Goal: Transaction & Acquisition: Book appointment/travel/reservation

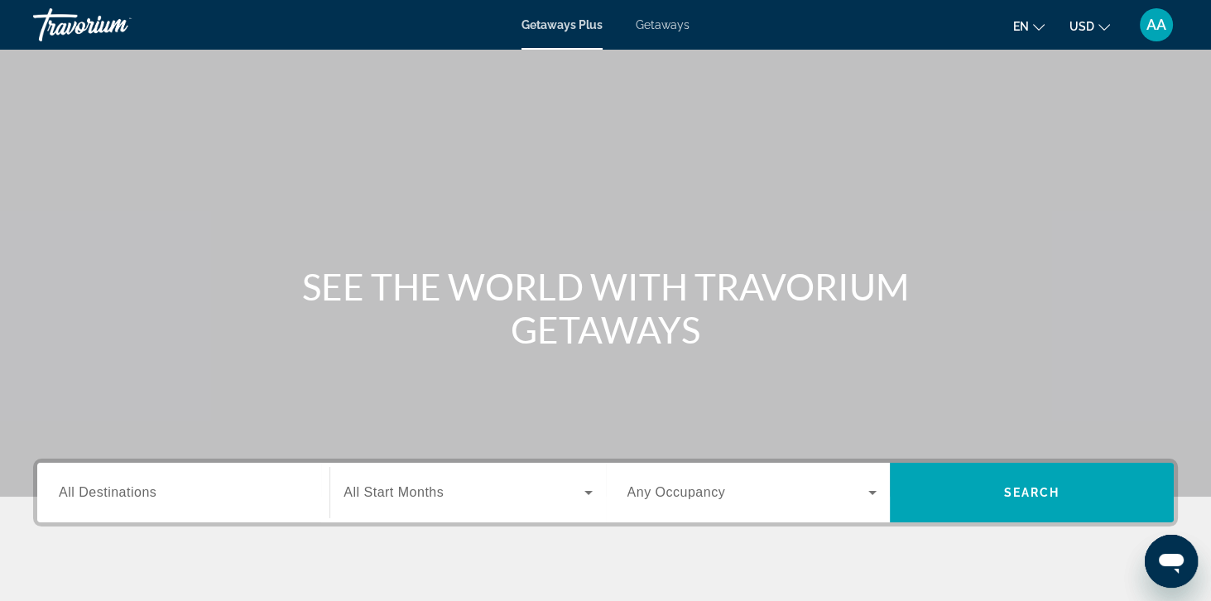
click at [652, 31] on span "Getaways" at bounding box center [663, 24] width 54 height 13
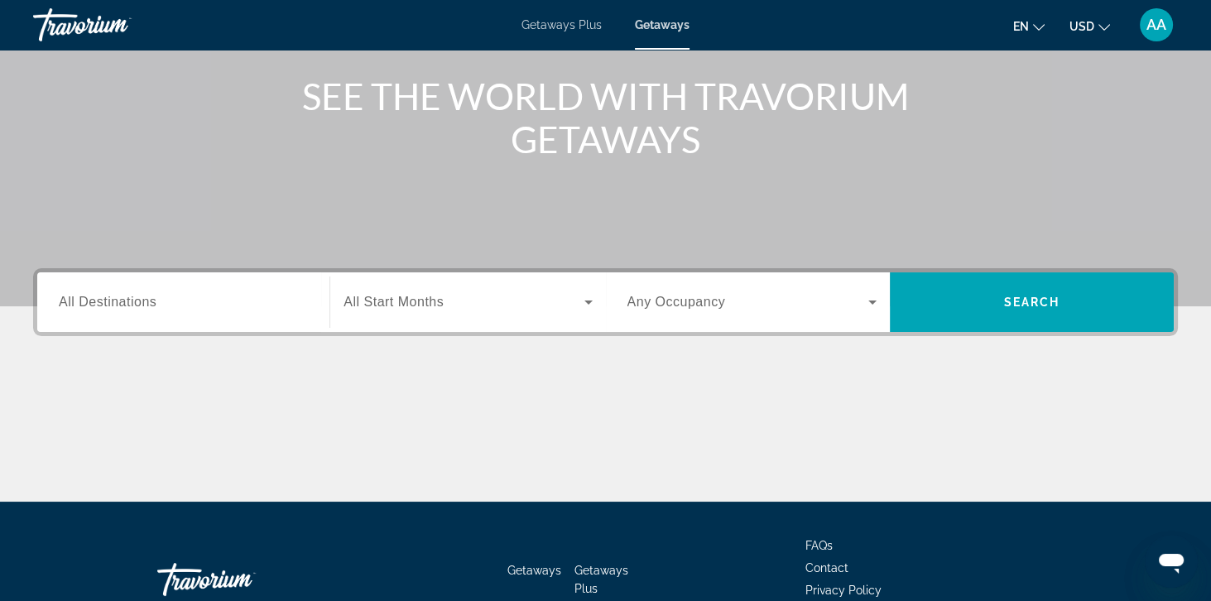
click at [118, 301] on span "All Destinations" at bounding box center [108, 302] width 98 height 14
click at [118, 301] on input "Destination All Destinations" at bounding box center [183, 303] width 249 height 20
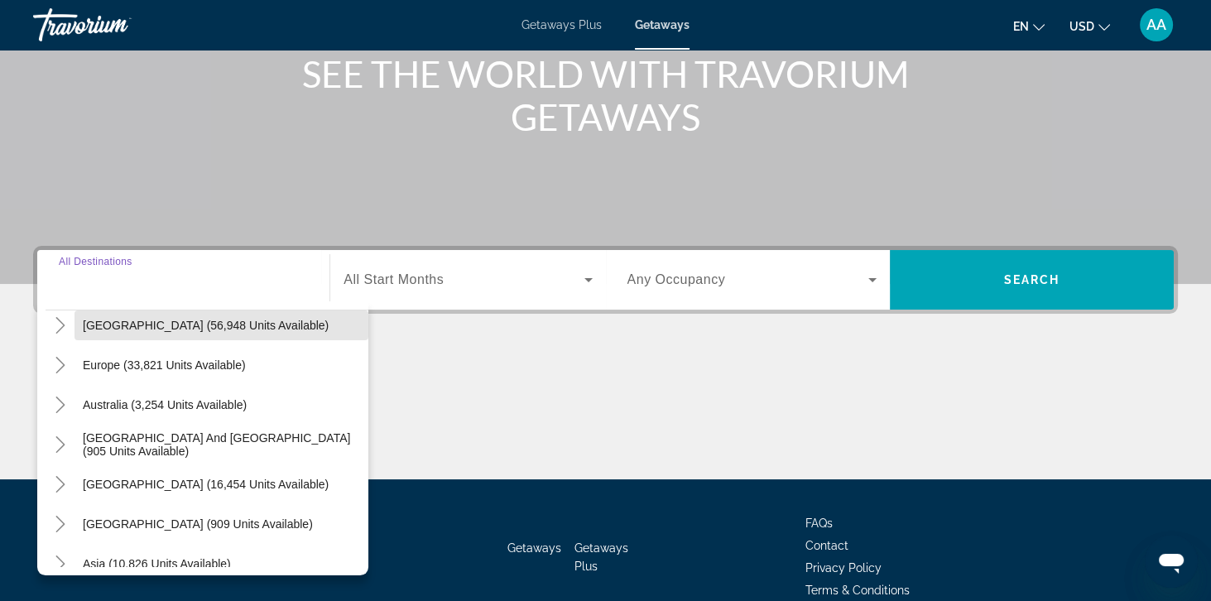
scroll to position [175, 0]
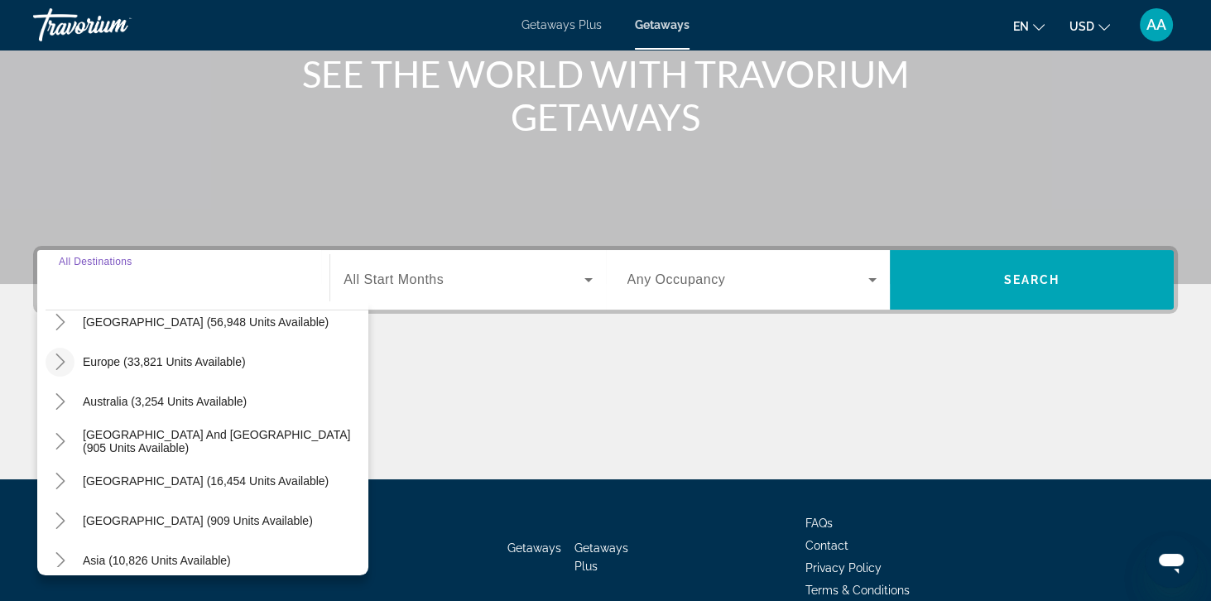
click at [53, 366] on icon "Toggle Europe (33,821 units available)" at bounding box center [60, 361] width 17 height 17
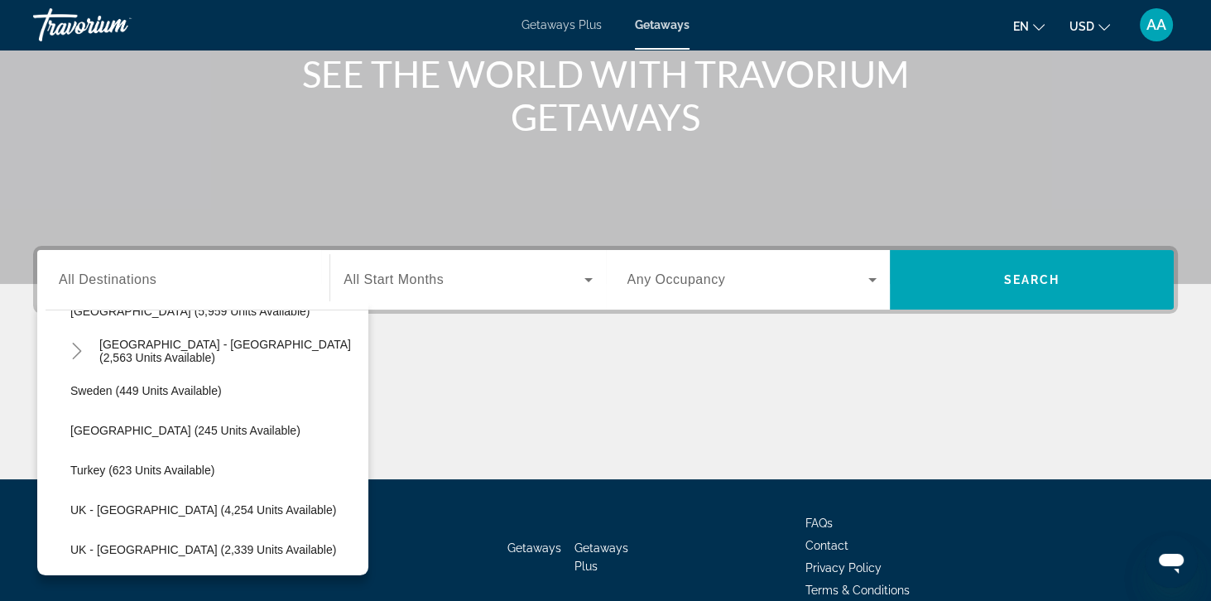
scroll to position [942, 0]
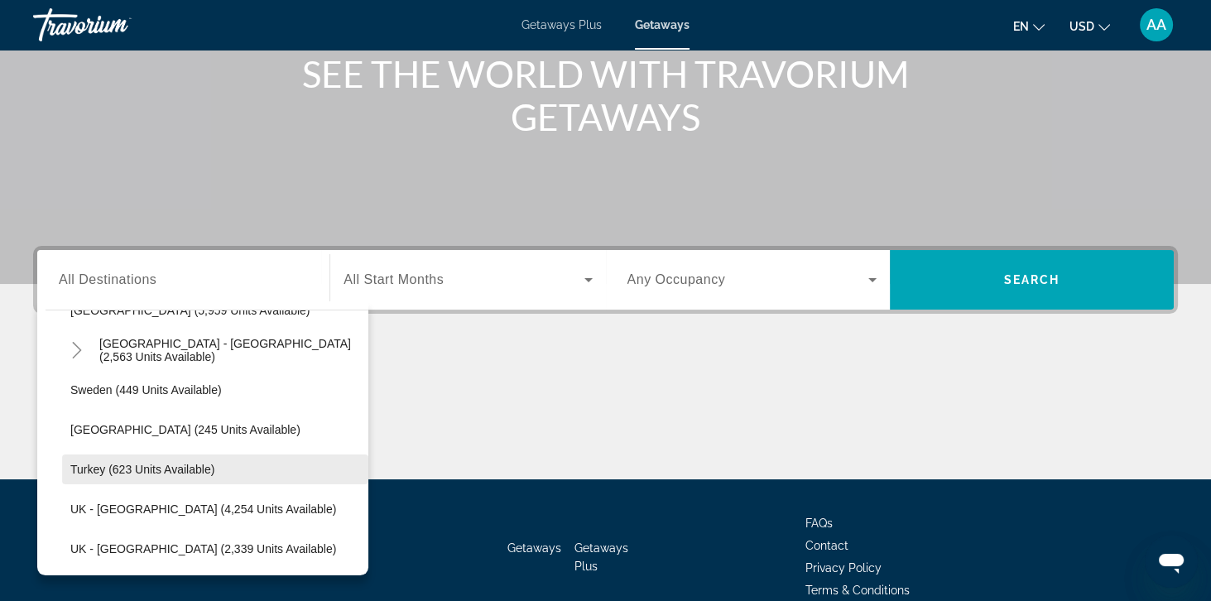
click at [103, 457] on span "Search widget" at bounding box center [215, 469] width 306 height 40
type input "**********"
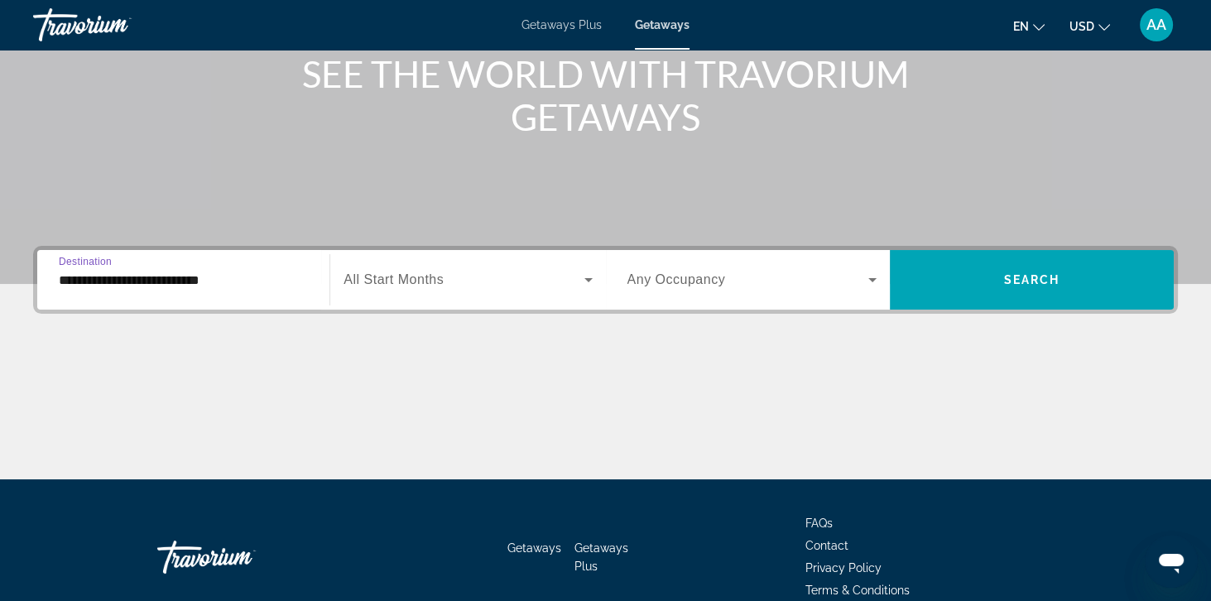
click at [412, 285] on span "All Start Months" at bounding box center [393, 279] width 100 height 14
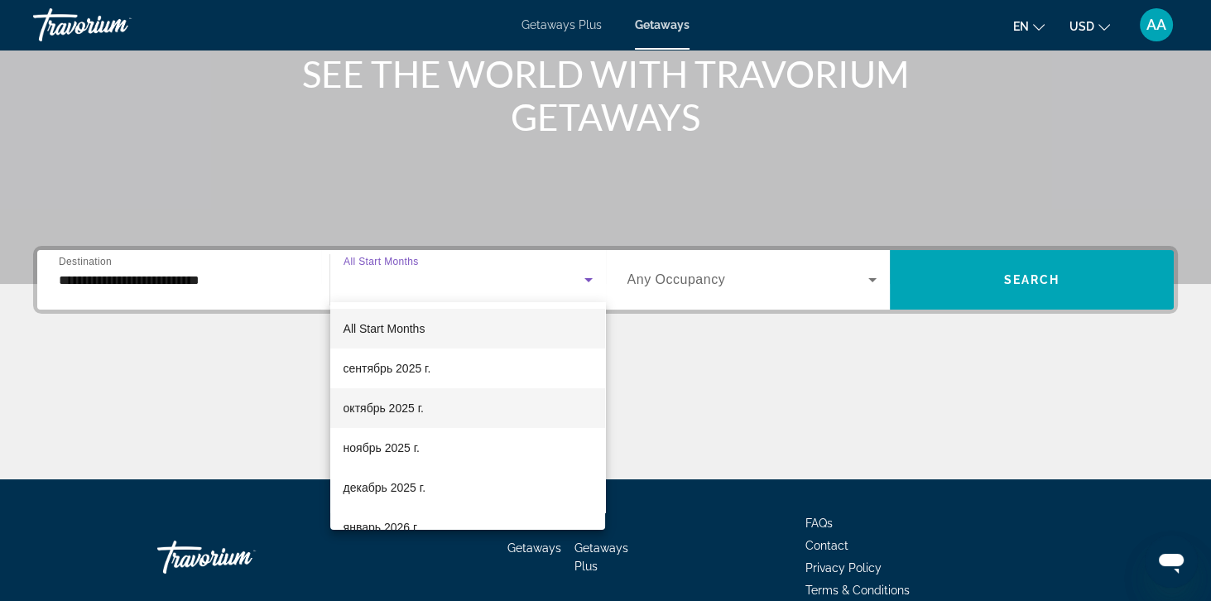
click at [356, 413] on span "октябрь 2025 г." at bounding box center [383, 408] width 80 height 20
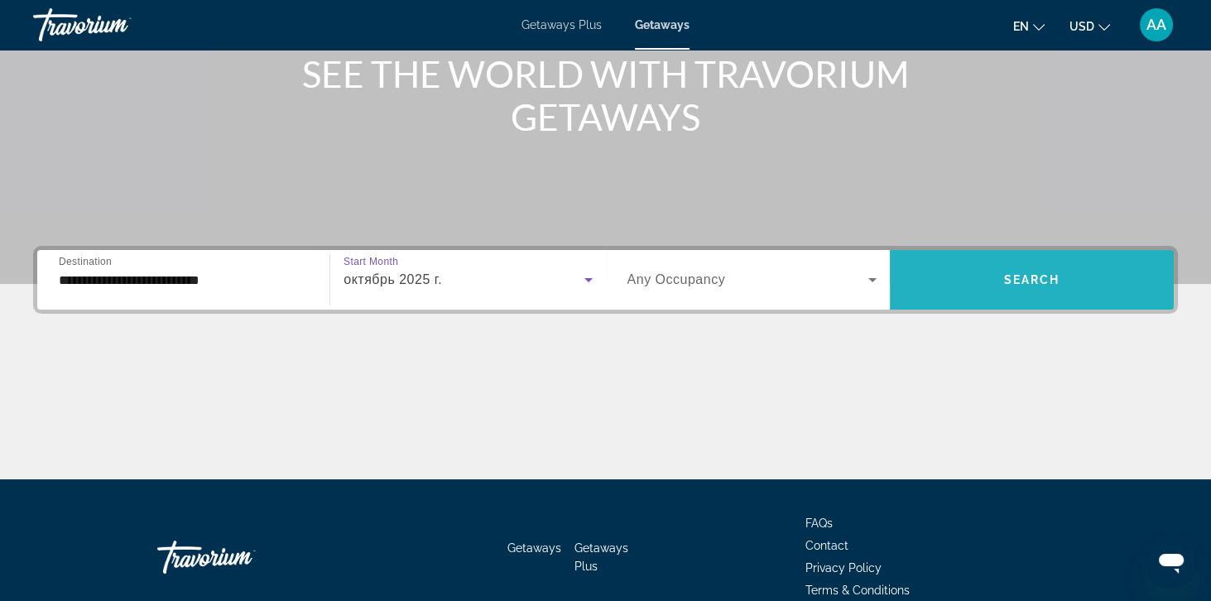
click at [1084, 276] on span "Search widget" at bounding box center [1032, 280] width 284 height 40
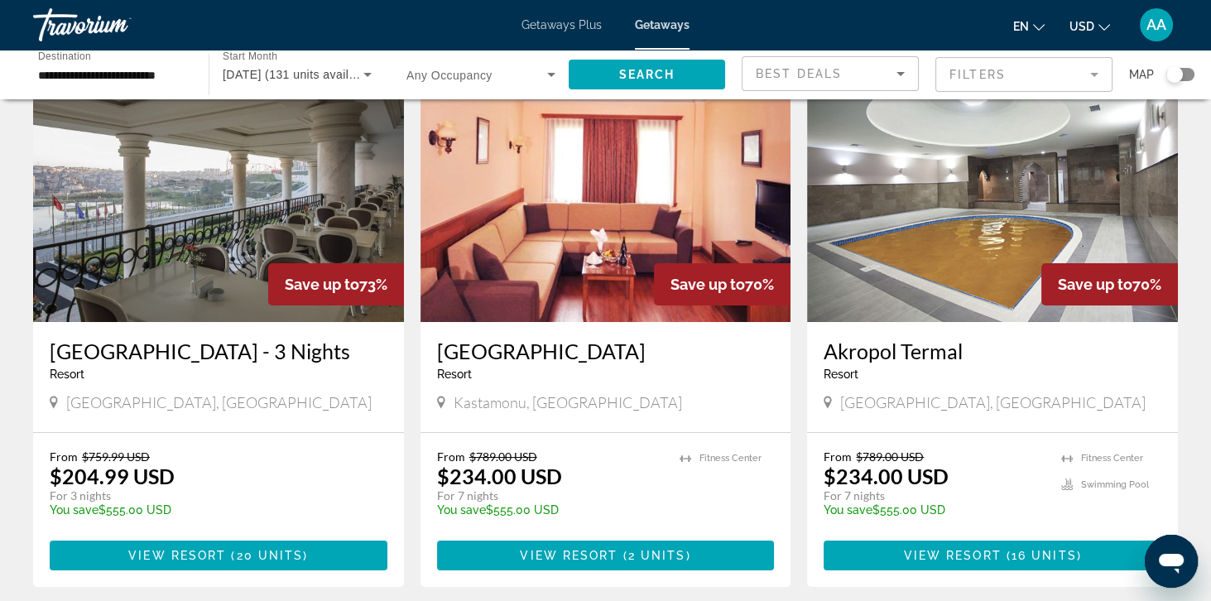
scroll to position [97, 0]
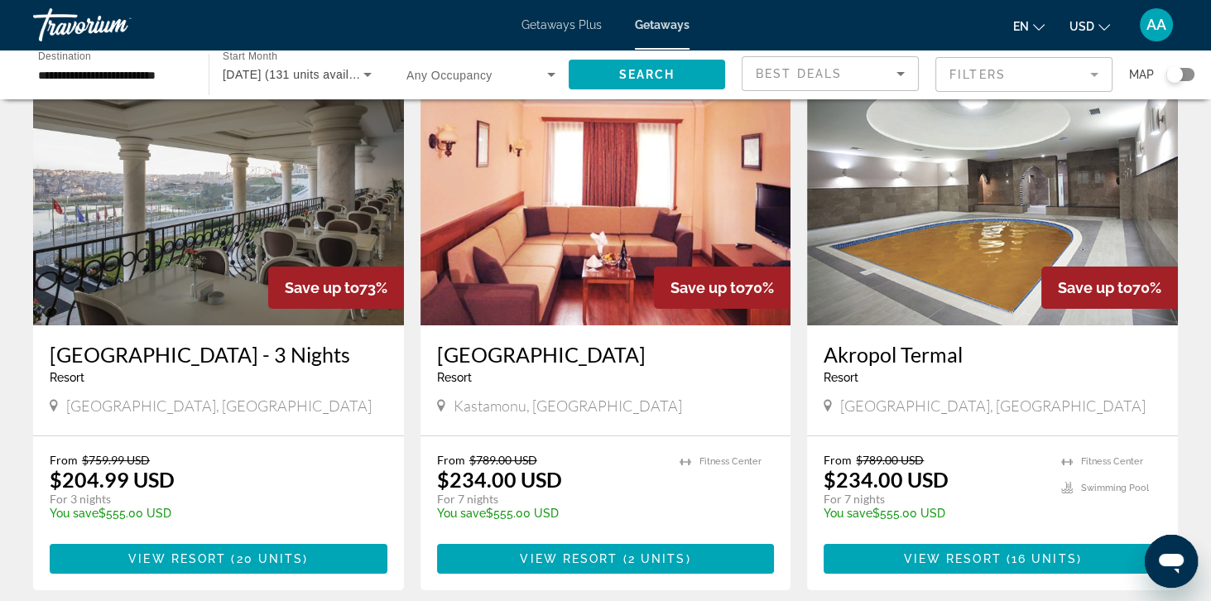
click at [132, 266] on img "Main content" at bounding box center [218, 192] width 371 height 265
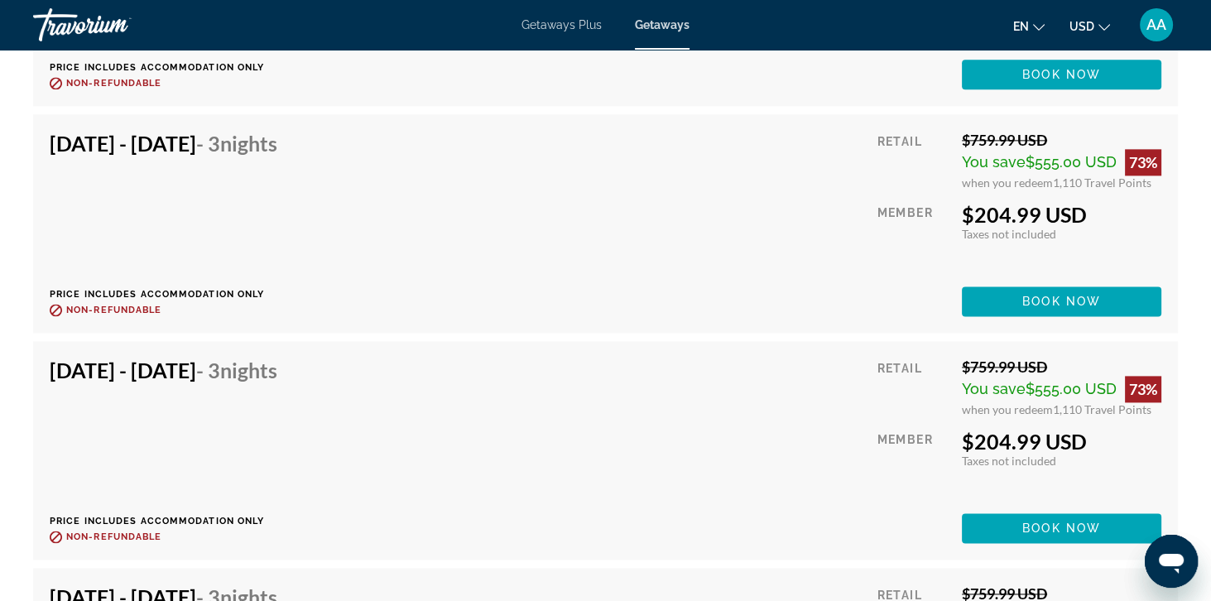
scroll to position [2981, 0]
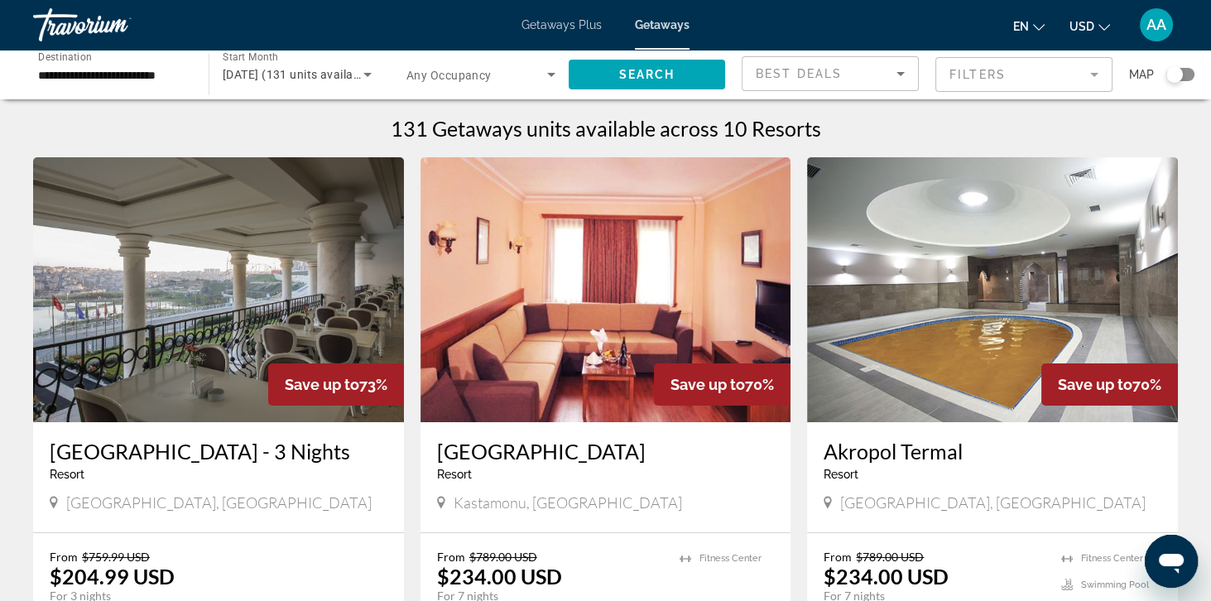
click at [76, 78] on input "**********" at bounding box center [112, 75] width 149 height 20
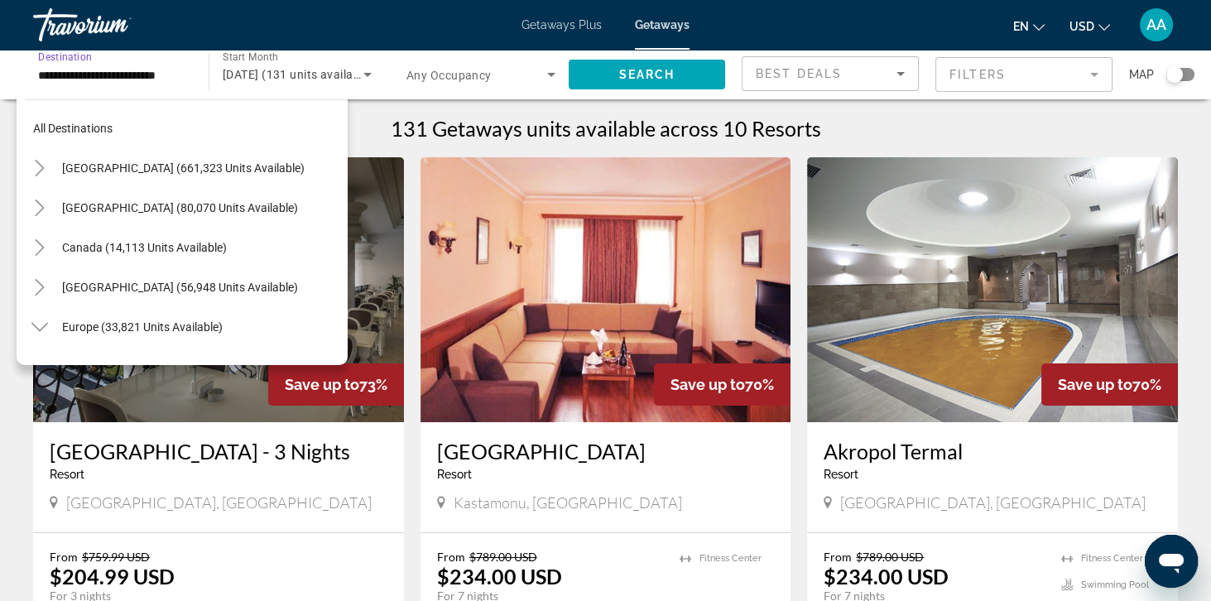
scroll to position [972, 0]
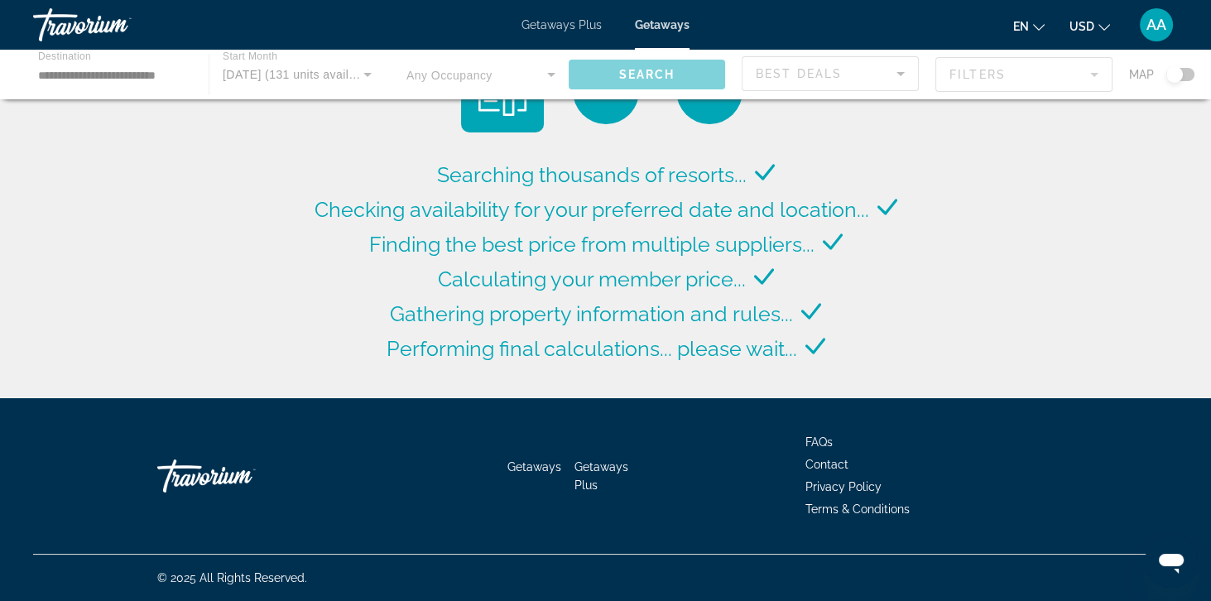
click at [91, 90] on div "Main content" at bounding box center [605, 75] width 1211 height 50
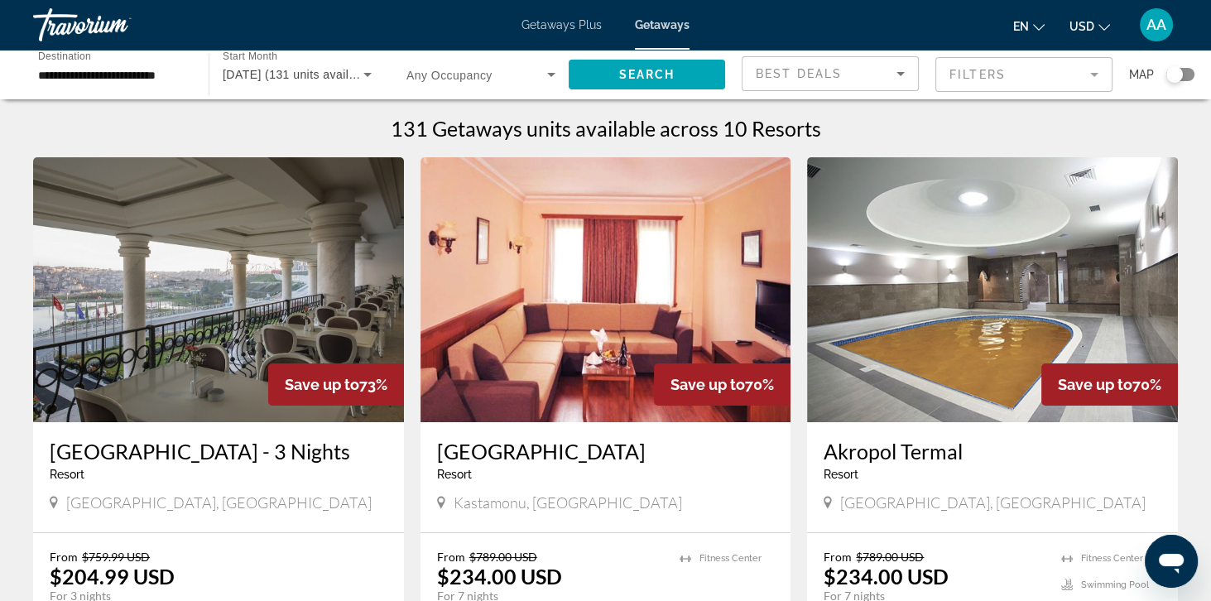
click at [82, 84] on input "**********" at bounding box center [112, 75] width 149 height 20
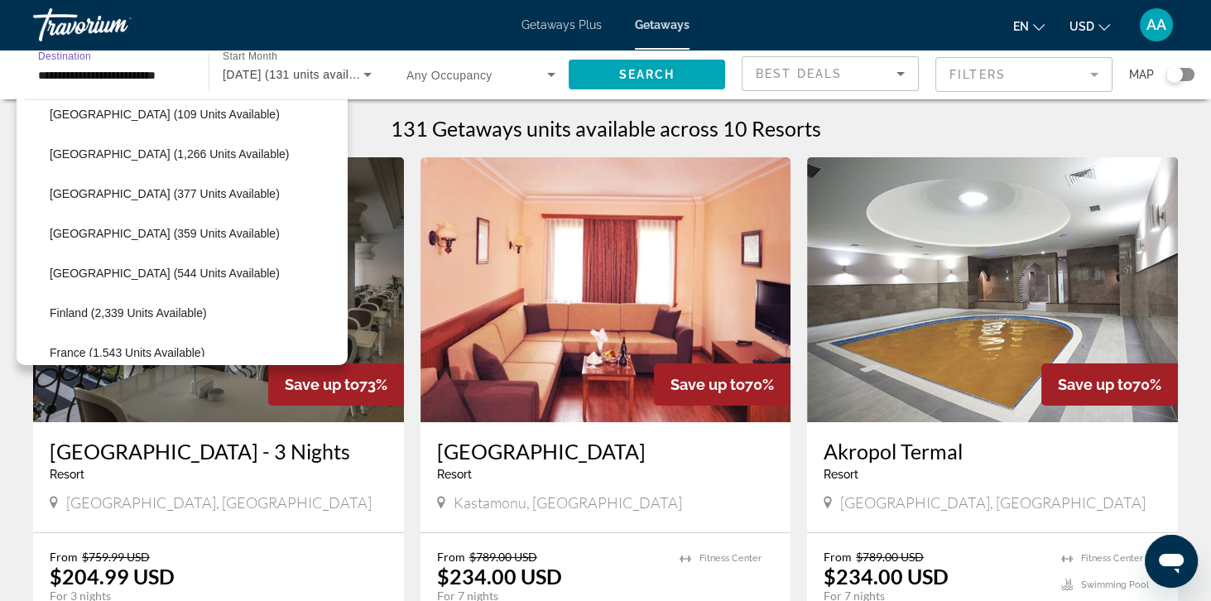
scroll to position [252, 0]
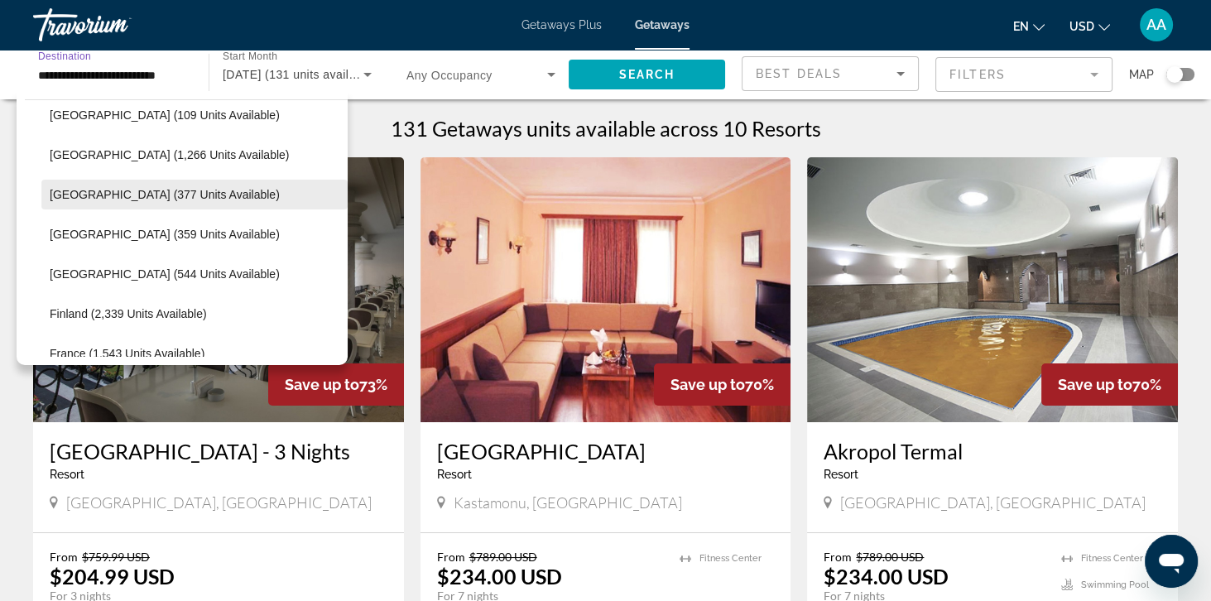
click at [67, 186] on span "Search widget" at bounding box center [194, 195] width 306 height 40
type input "**********"
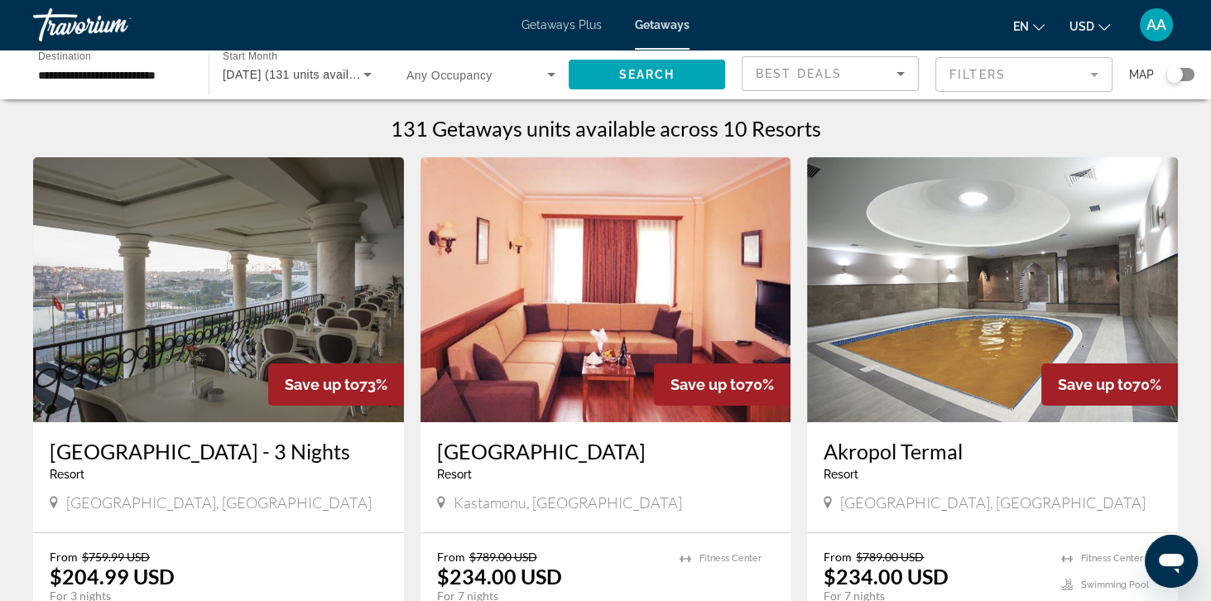
click at [103, 81] on input "**********" at bounding box center [112, 75] width 149 height 20
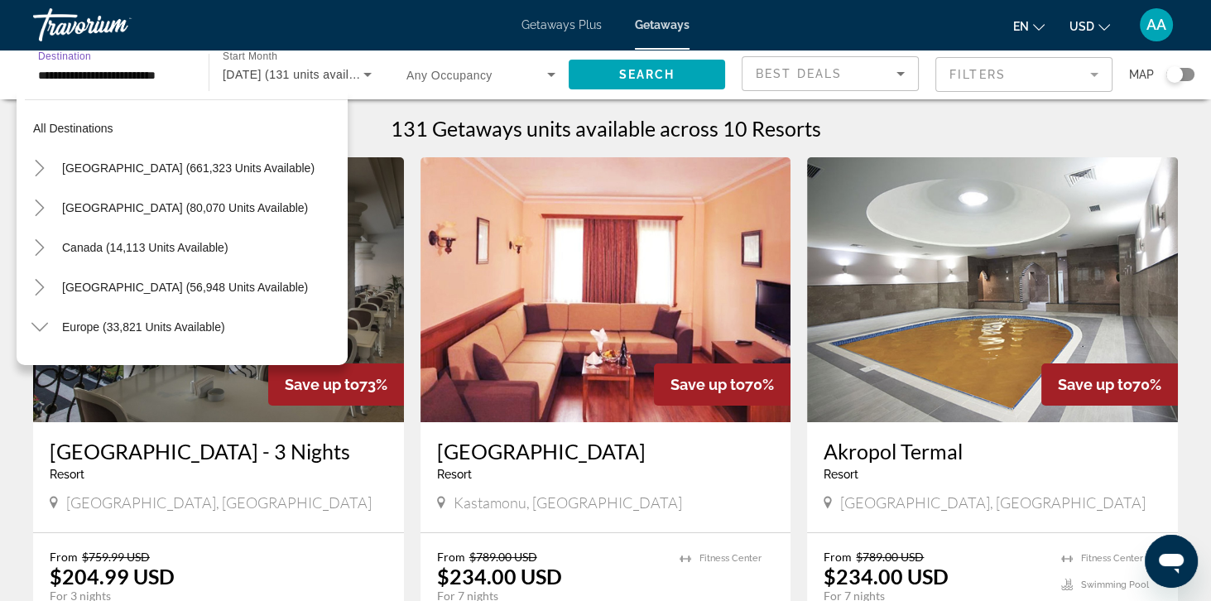
scroll to position [972, 0]
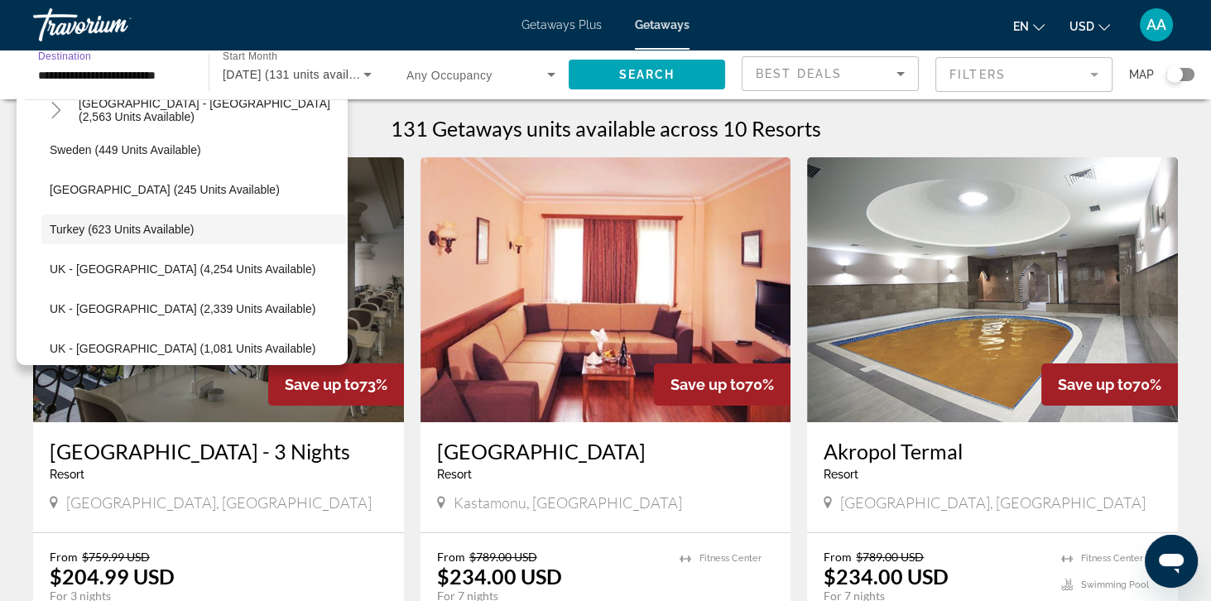
click at [87, 82] on input "**********" at bounding box center [112, 75] width 149 height 20
click at [89, 70] on input "**********" at bounding box center [112, 75] width 149 height 20
click at [124, 81] on input "**********" at bounding box center [112, 75] width 149 height 20
click at [41, 79] on input "**********" at bounding box center [112, 75] width 149 height 20
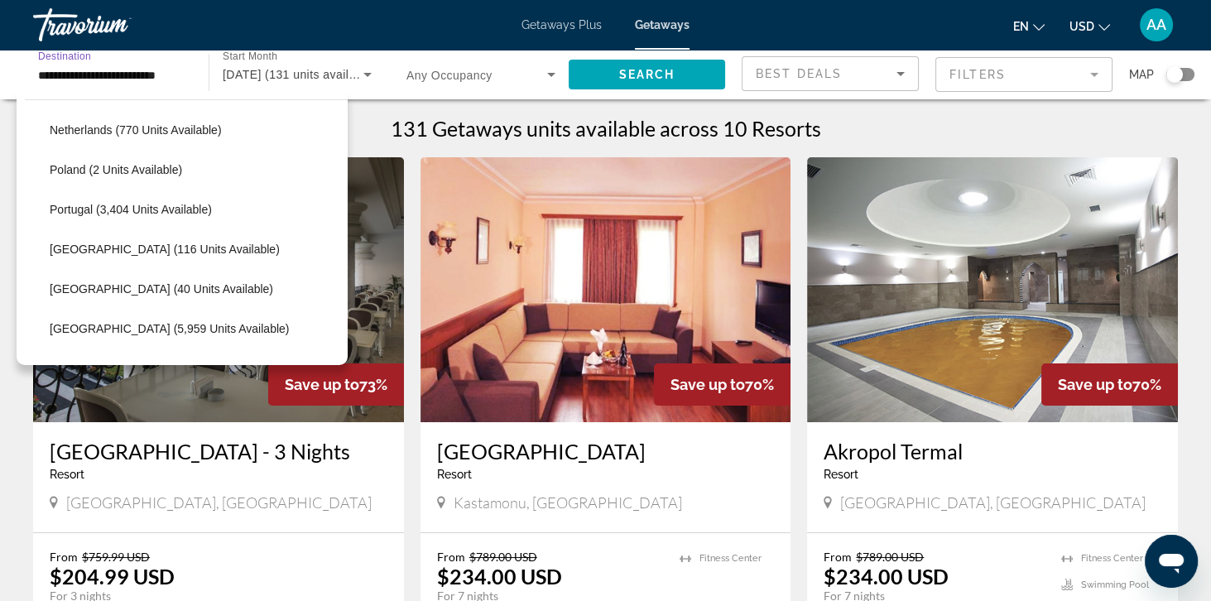
scroll to position [692, 0]
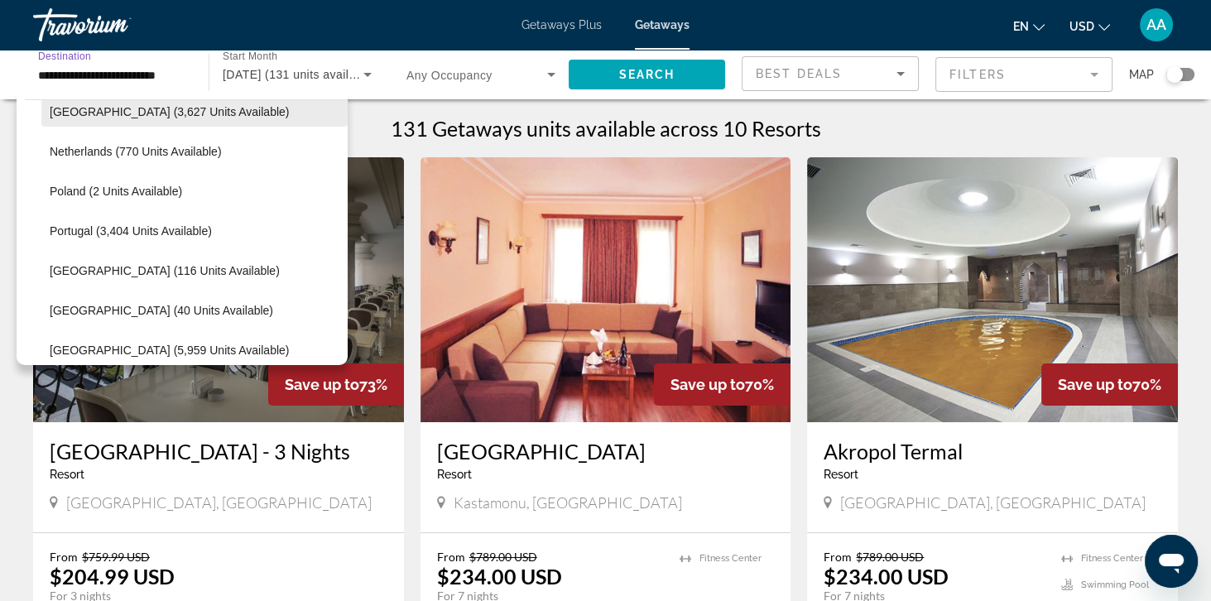
click at [64, 124] on span "Search widget" at bounding box center [194, 112] width 306 height 40
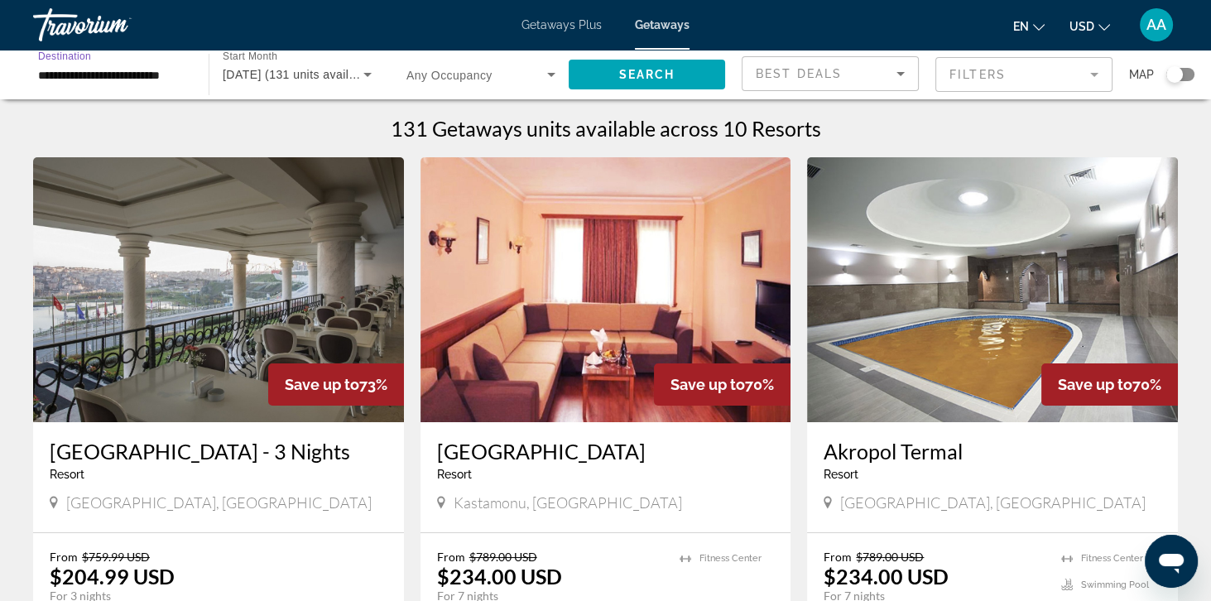
click at [271, 74] on span "[DATE] (131 units available)" at bounding box center [300, 74] width 154 height 13
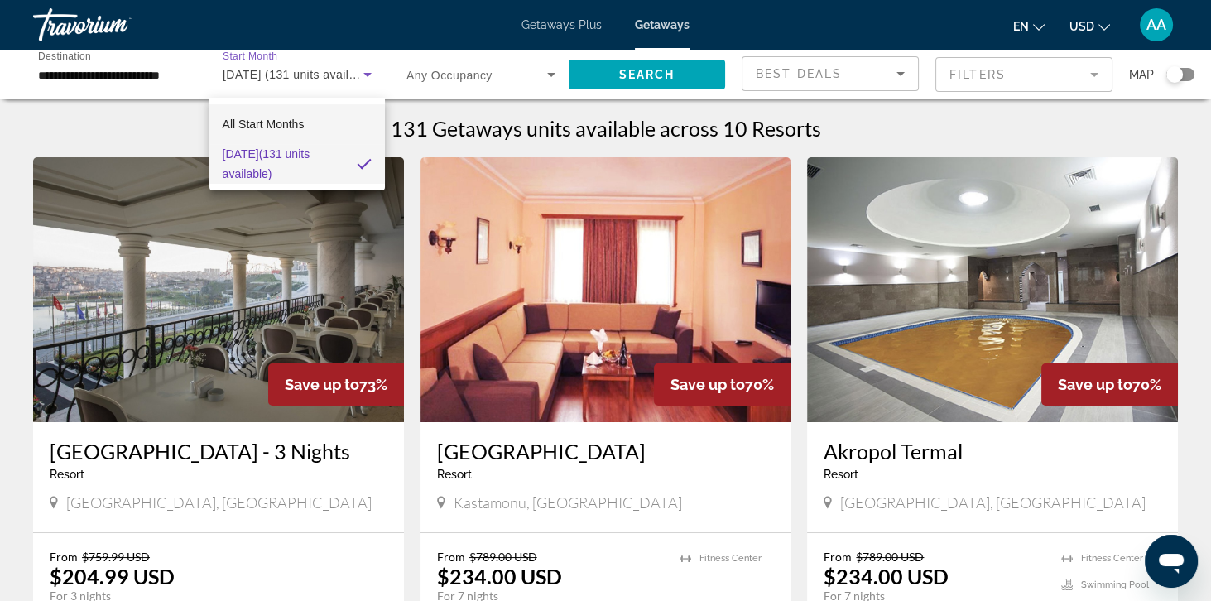
click at [247, 133] on span "All Start Months" at bounding box center [264, 124] width 82 height 20
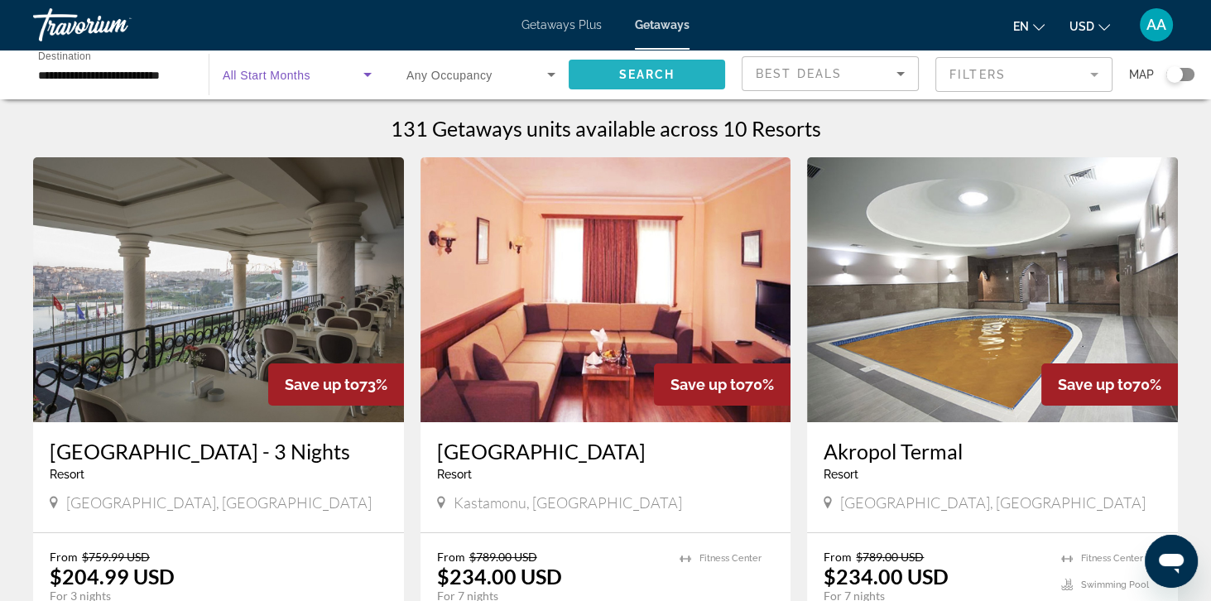
click at [640, 64] on span "Search widget" at bounding box center [647, 75] width 156 height 40
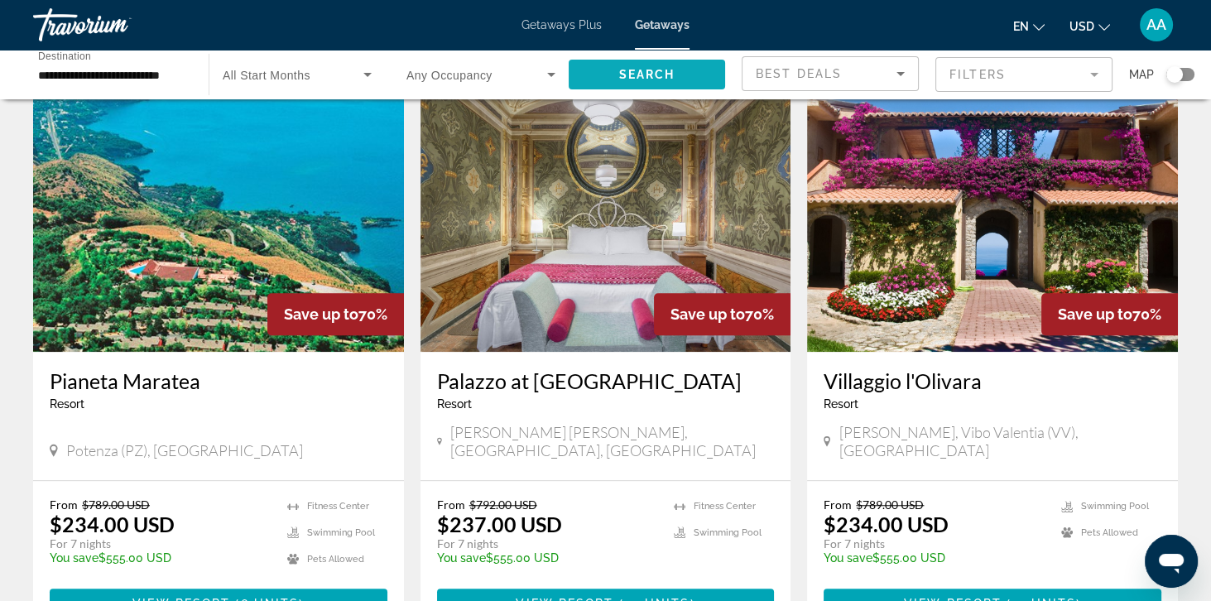
scroll to position [1845, 0]
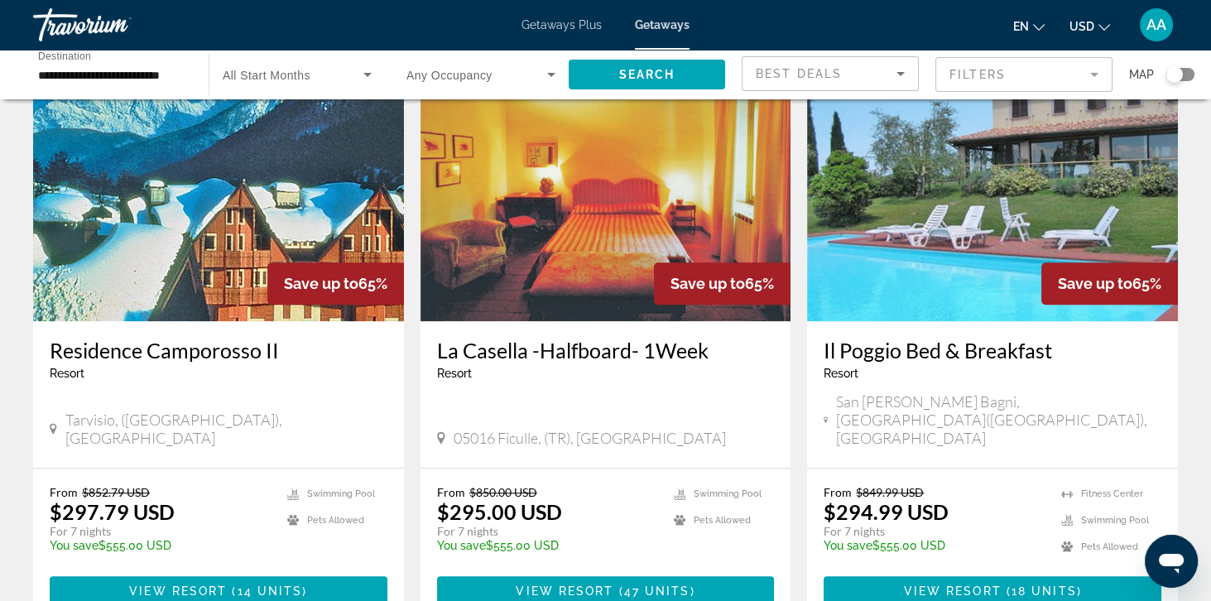
scroll to position [2019, 0]
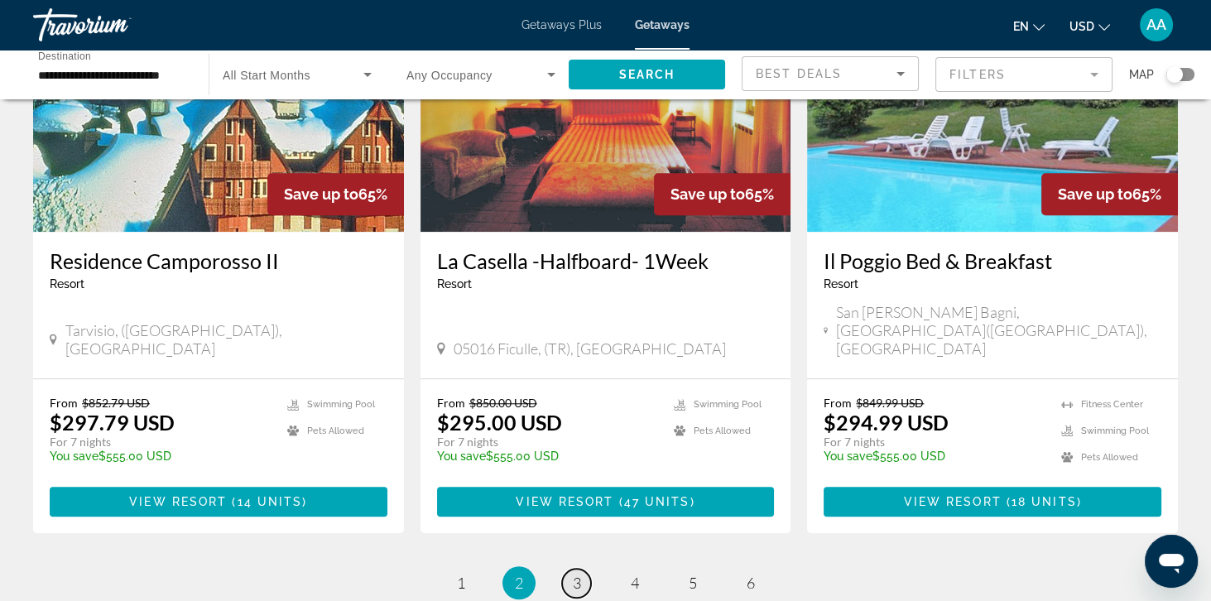
click at [575, 574] on span "3" at bounding box center [577, 583] width 8 height 18
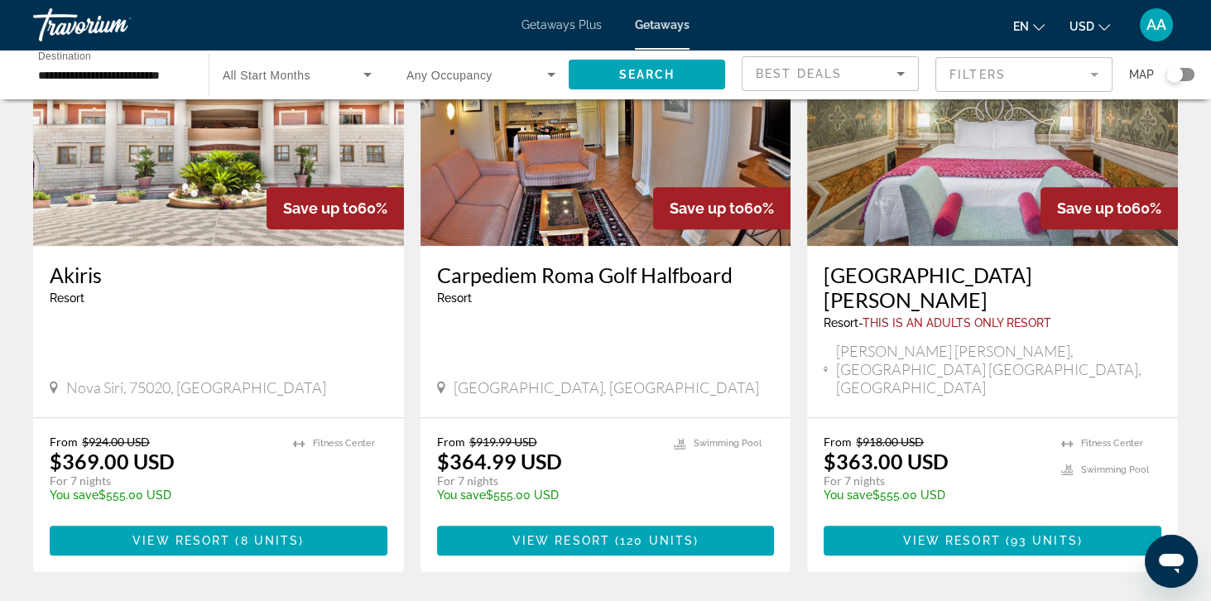
scroll to position [1940, 0]
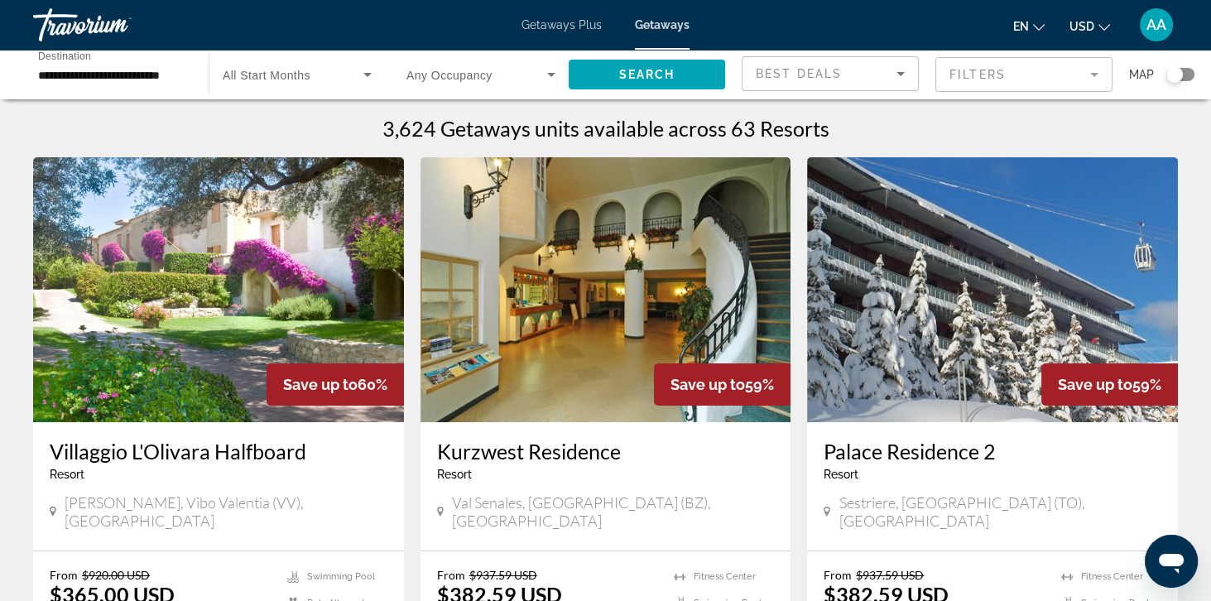
click at [132, 84] on input "**********" at bounding box center [112, 75] width 149 height 20
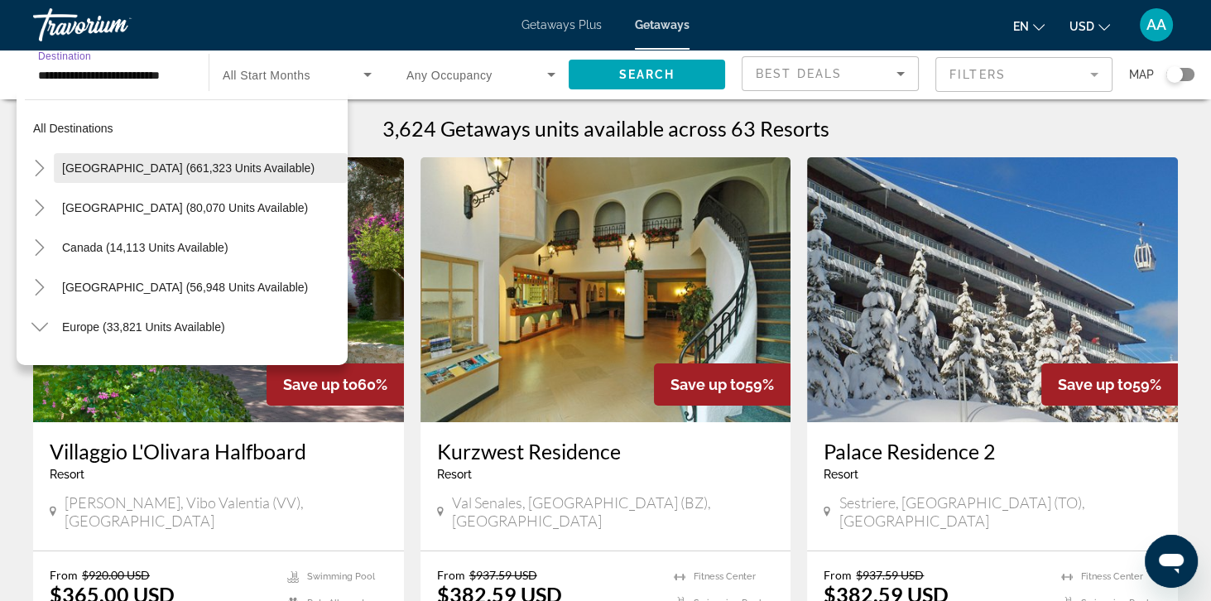
click at [91, 167] on span "[GEOGRAPHIC_DATA] (661,323 units available)" at bounding box center [188, 167] width 252 height 13
type input "**********"
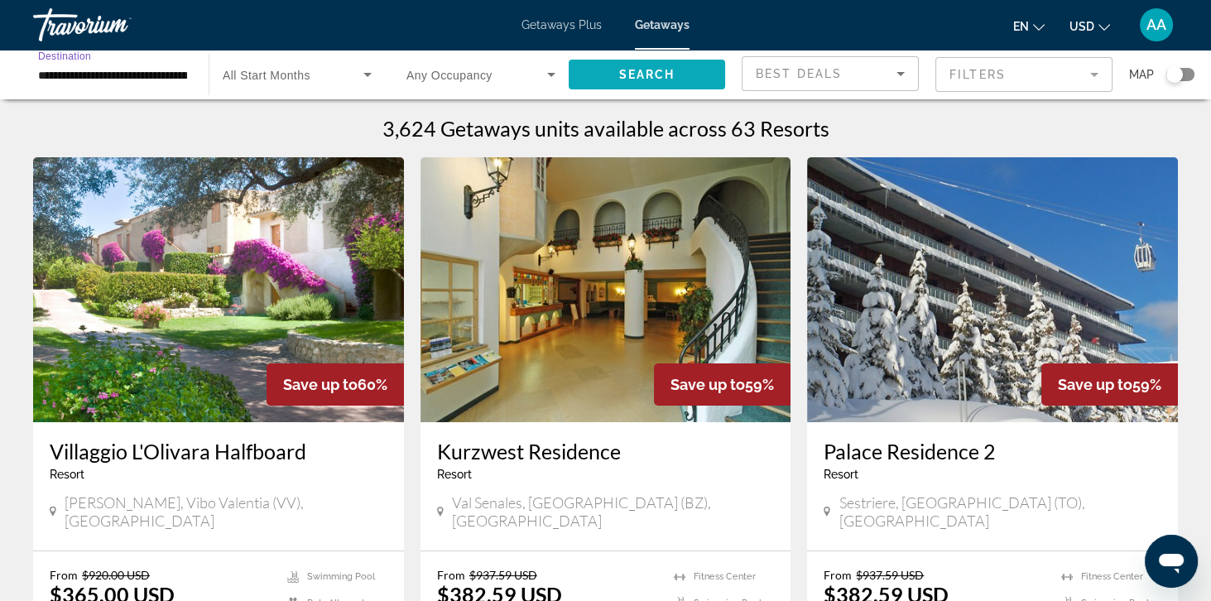
click at [628, 79] on span "Search" at bounding box center [647, 74] width 56 height 13
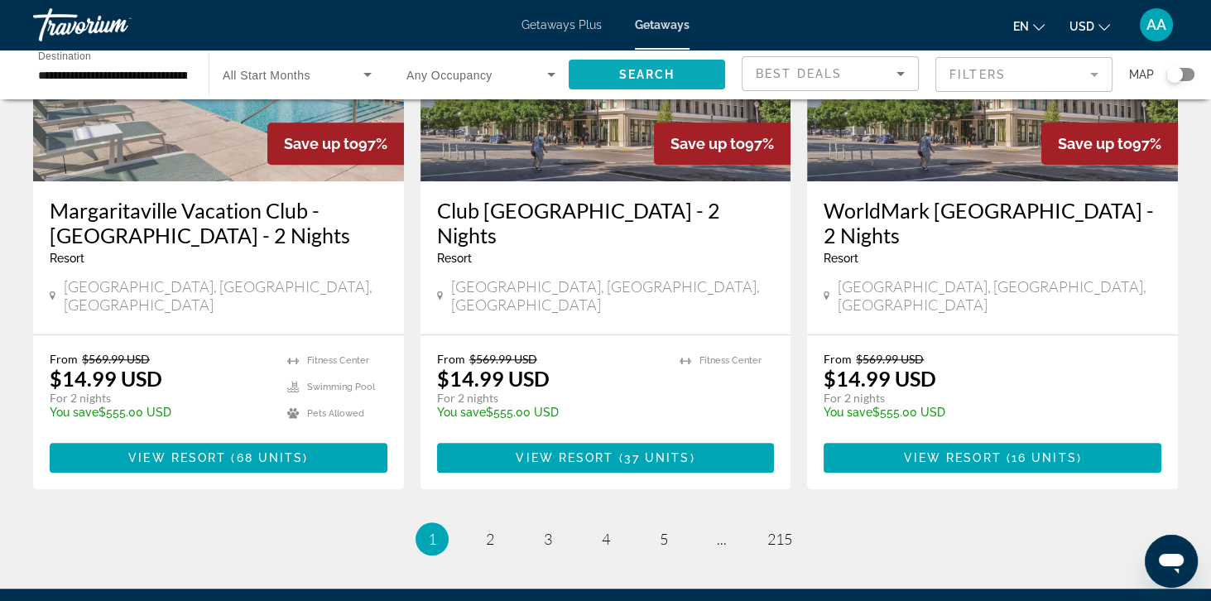
scroll to position [2013, 0]
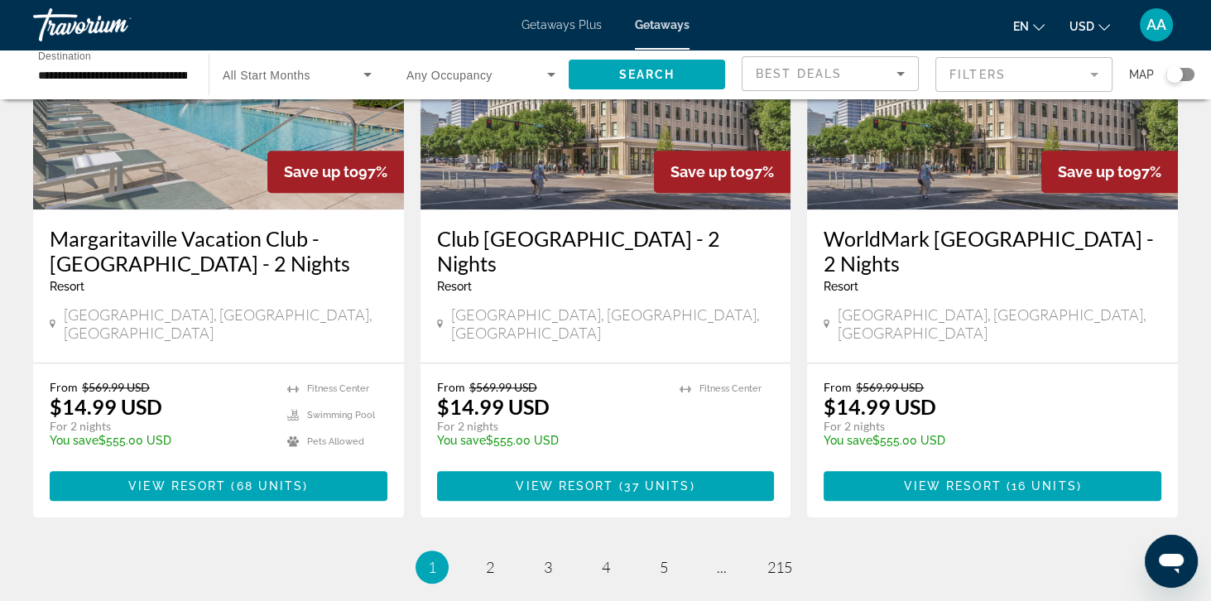
click at [756, 550] on ul "1 / 215 You're on page 1 page 2 page 3 page 4 page 5 page ... page 215" at bounding box center [605, 566] width 1145 height 33
click at [775, 558] on span "215" at bounding box center [779, 567] width 25 height 18
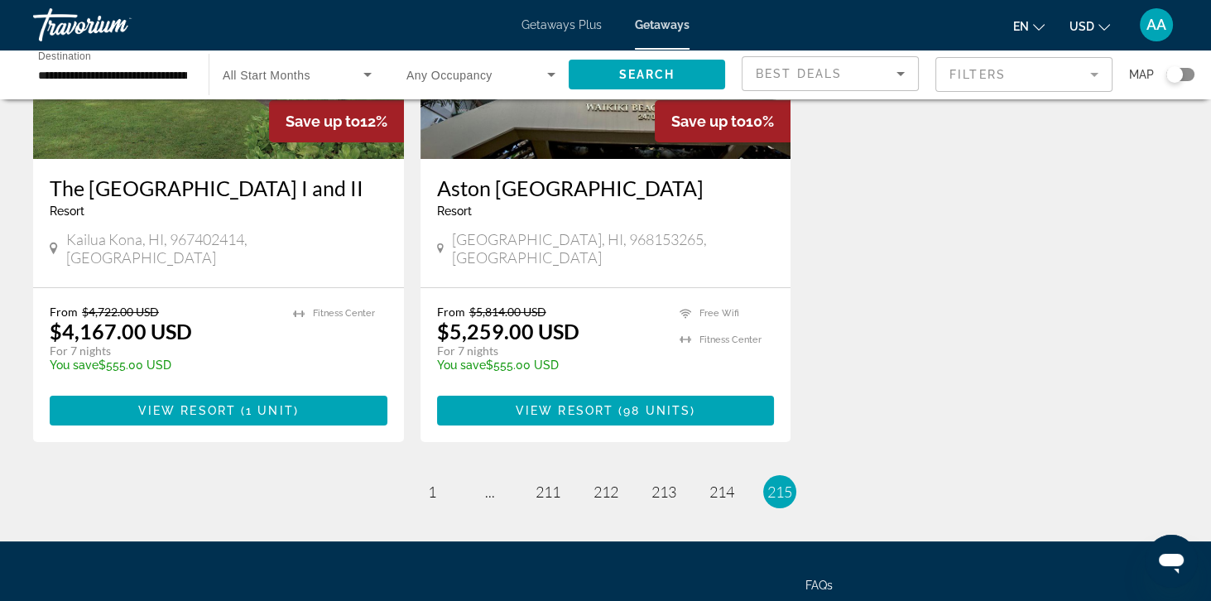
scroll to position [266, 0]
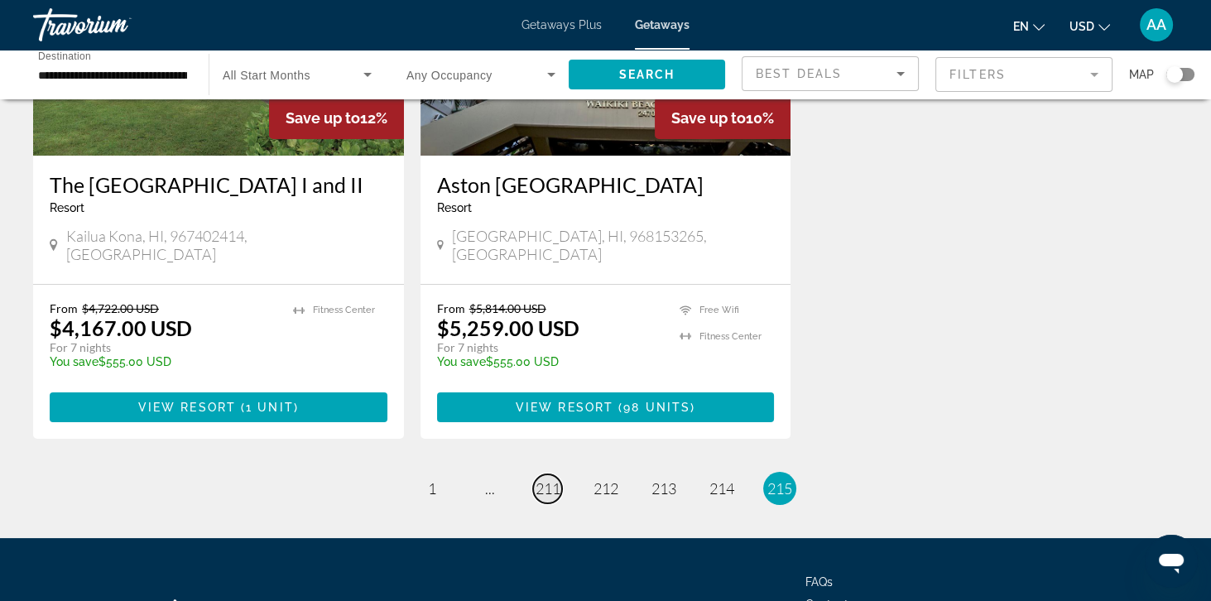
click at [546, 479] on span "211" at bounding box center [547, 488] width 25 height 18
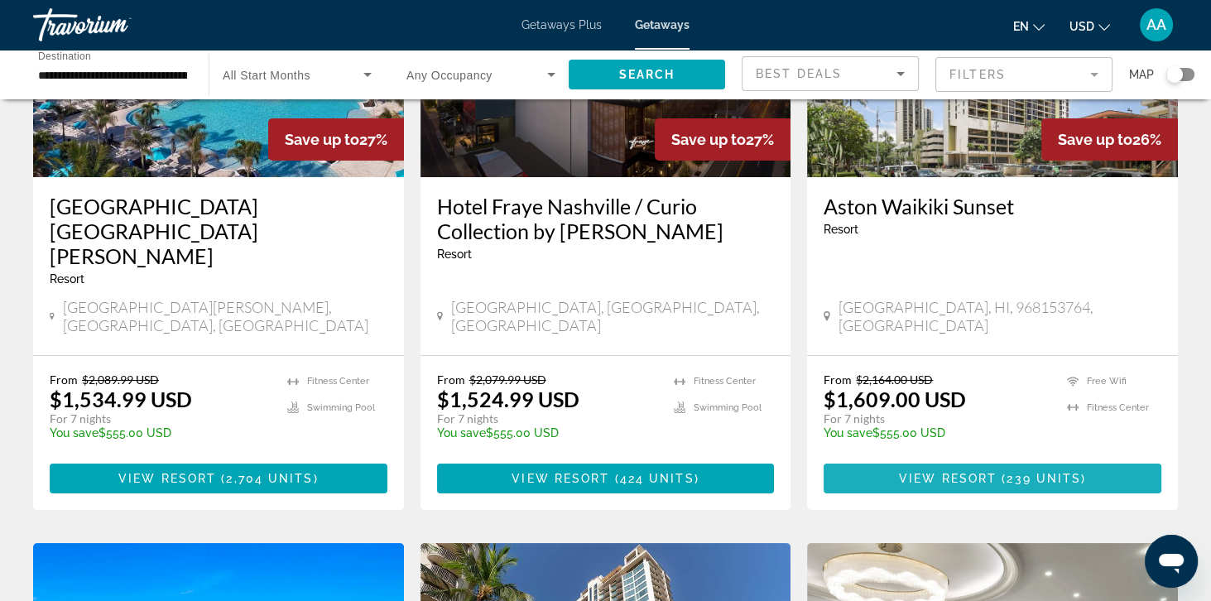
scroll to position [243, 0]
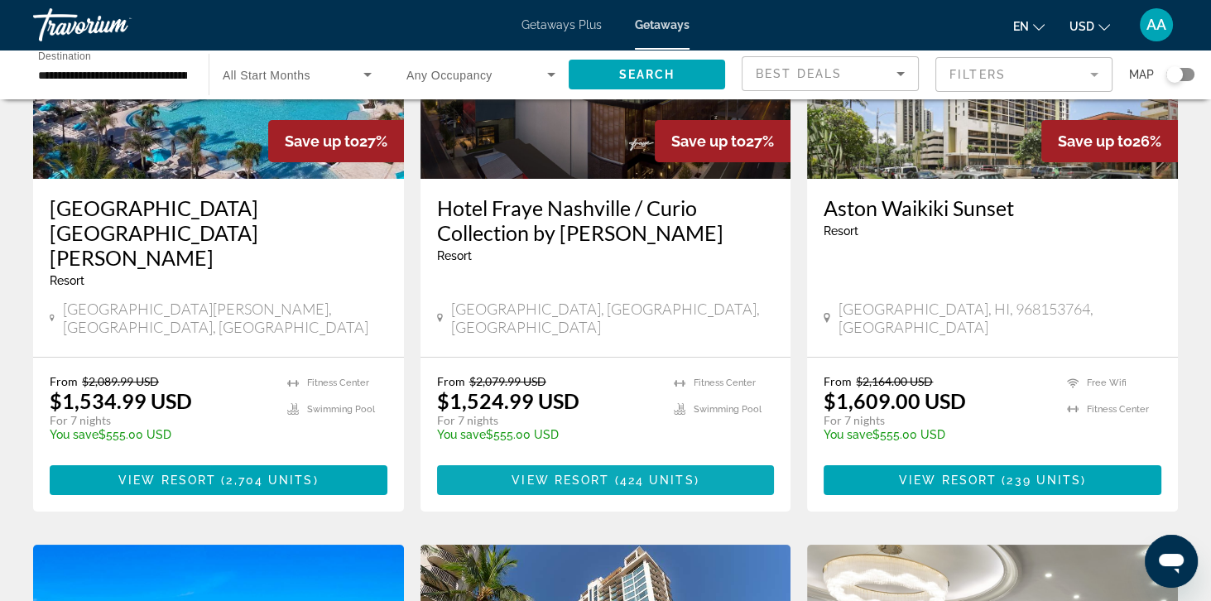
click at [513, 473] on span "View Resort" at bounding box center [560, 479] width 98 height 13
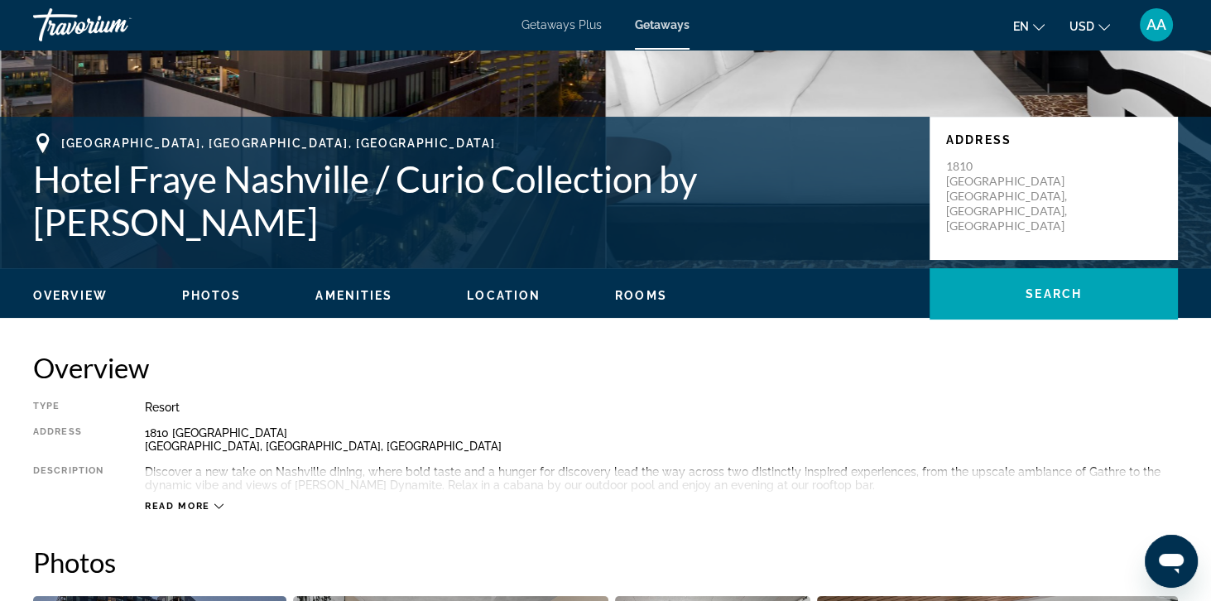
scroll to position [279, 0]
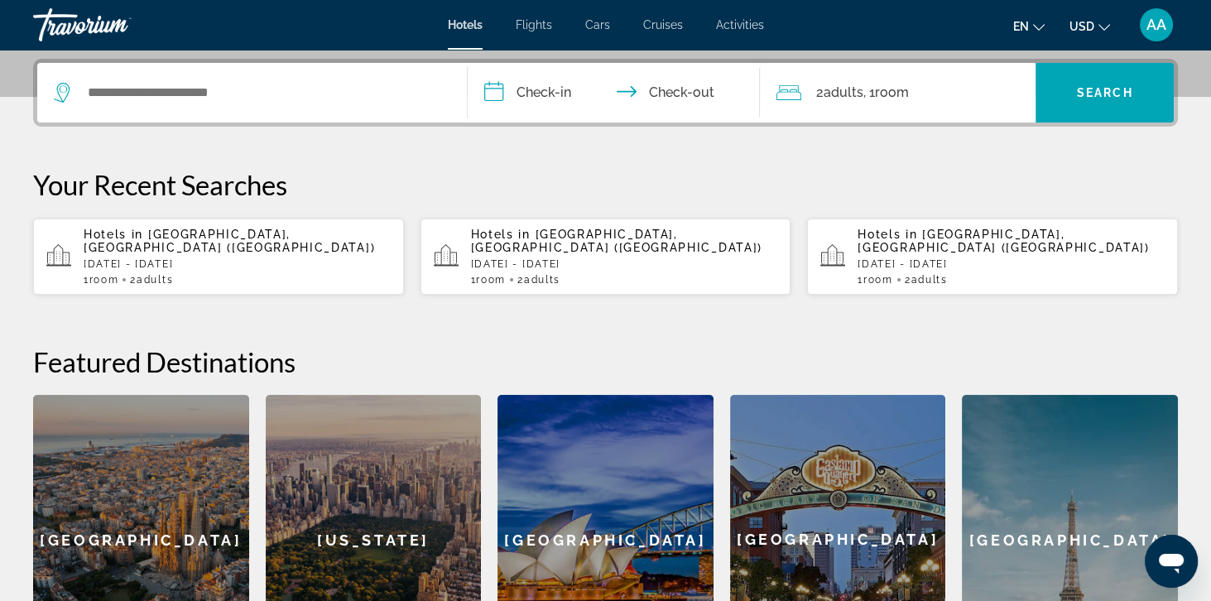
click at [146, 274] on span "Adults" at bounding box center [155, 280] width 36 height 12
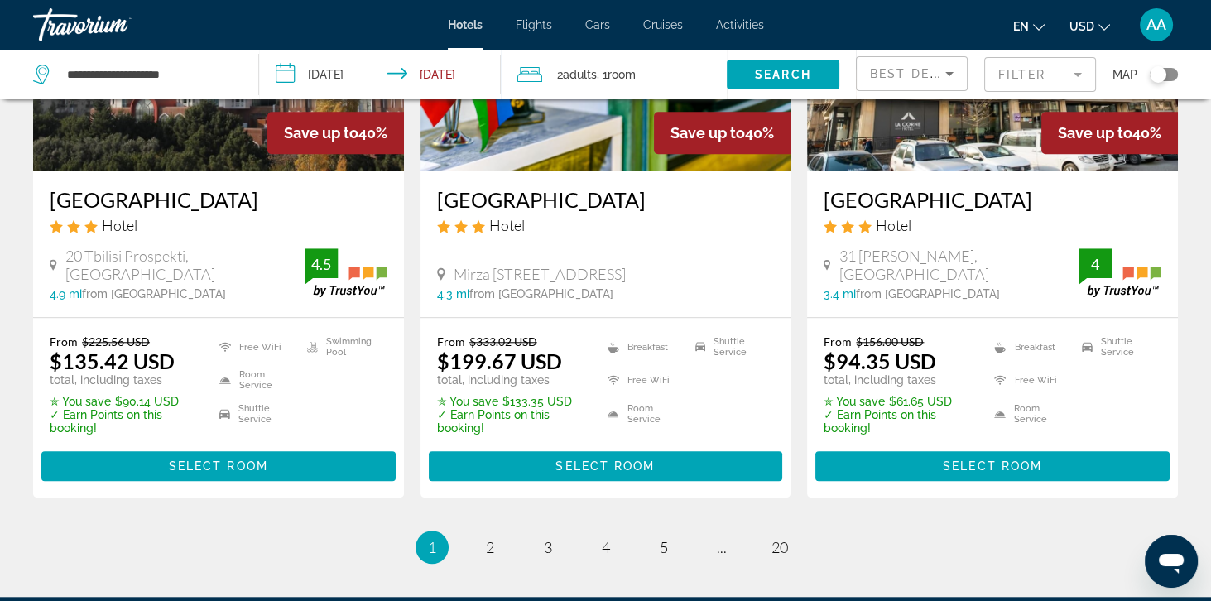
scroll to position [2124, 0]
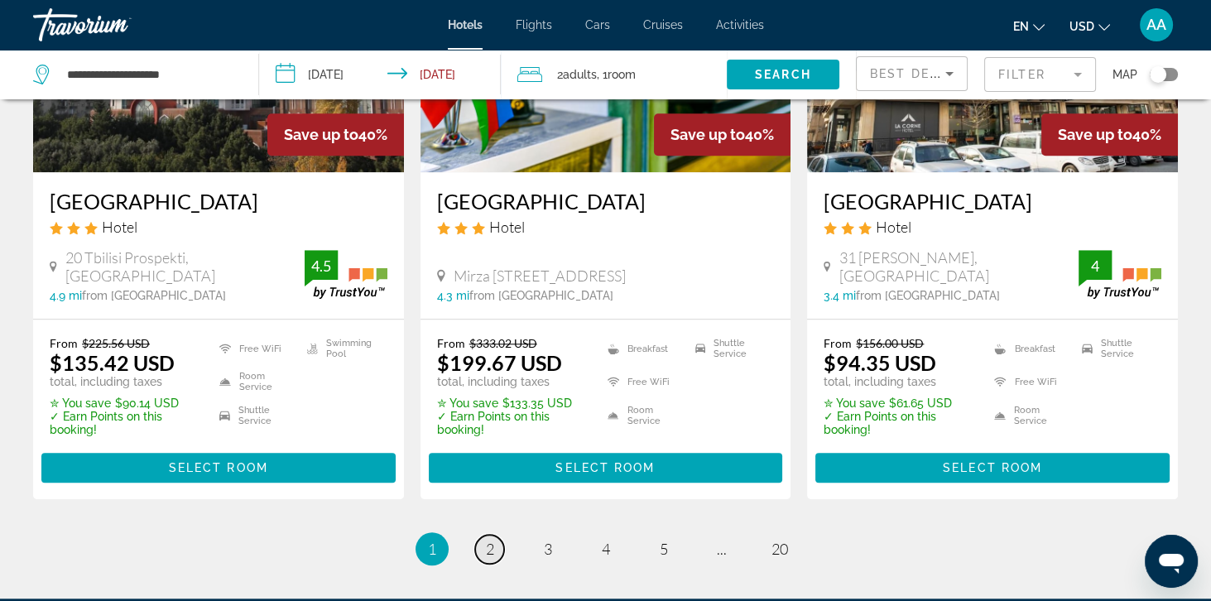
click at [477, 547] on link "page 2" at bounding box center [489, 549] width 29 height 29
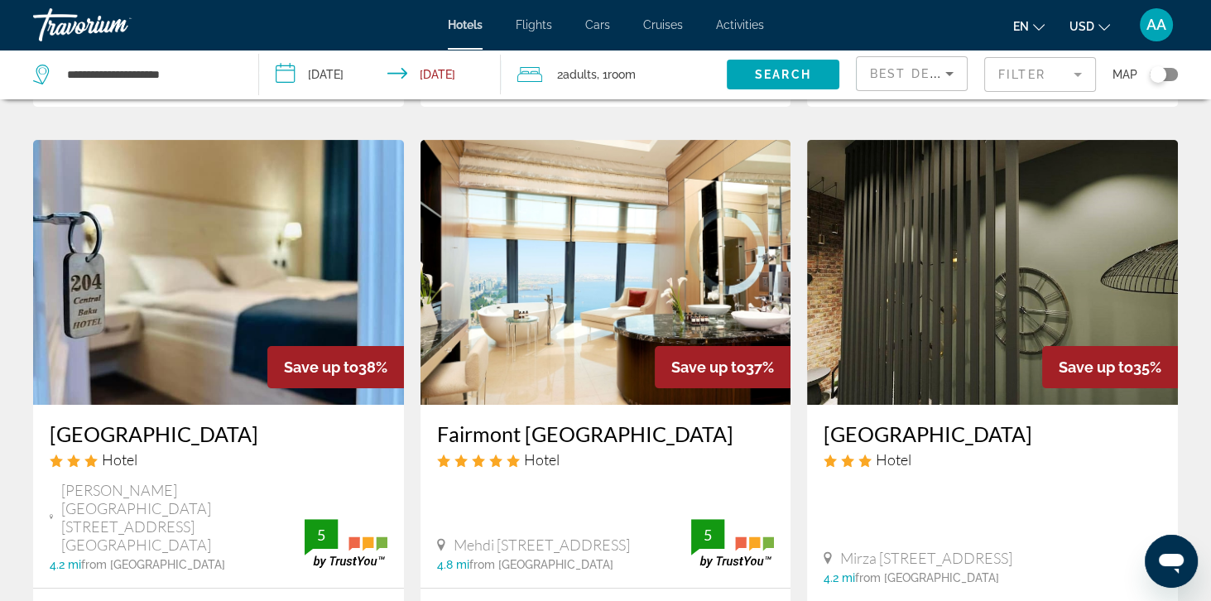
scroll to position [651, 0]
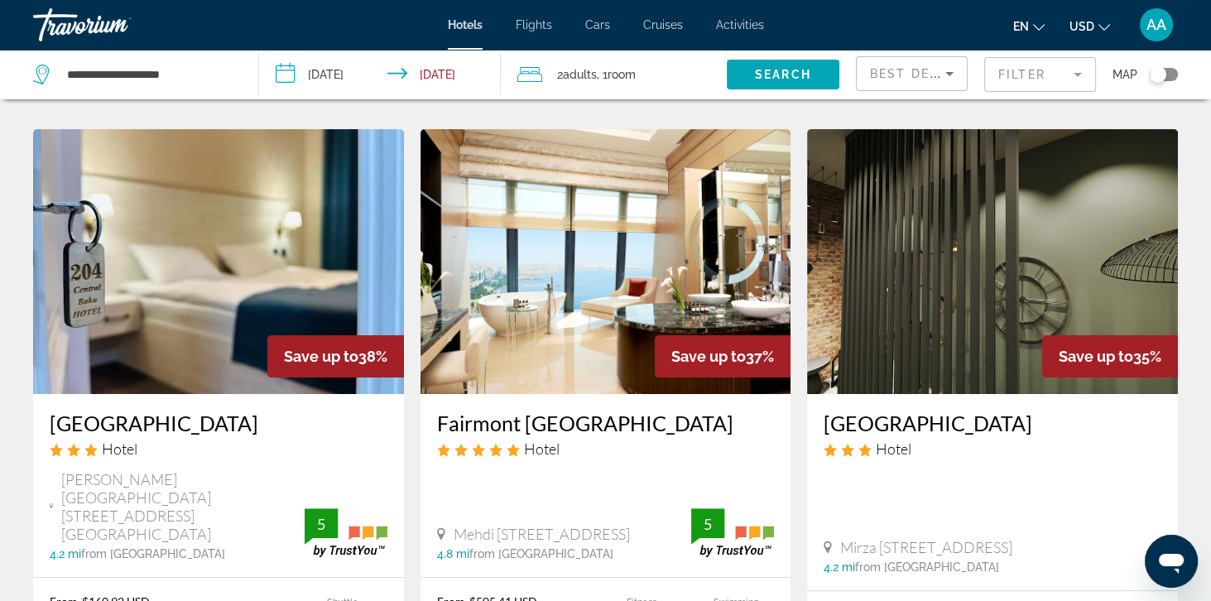
click at [471, 348] on img "Main content" at bounding box center [605, 261] width 371 height 265
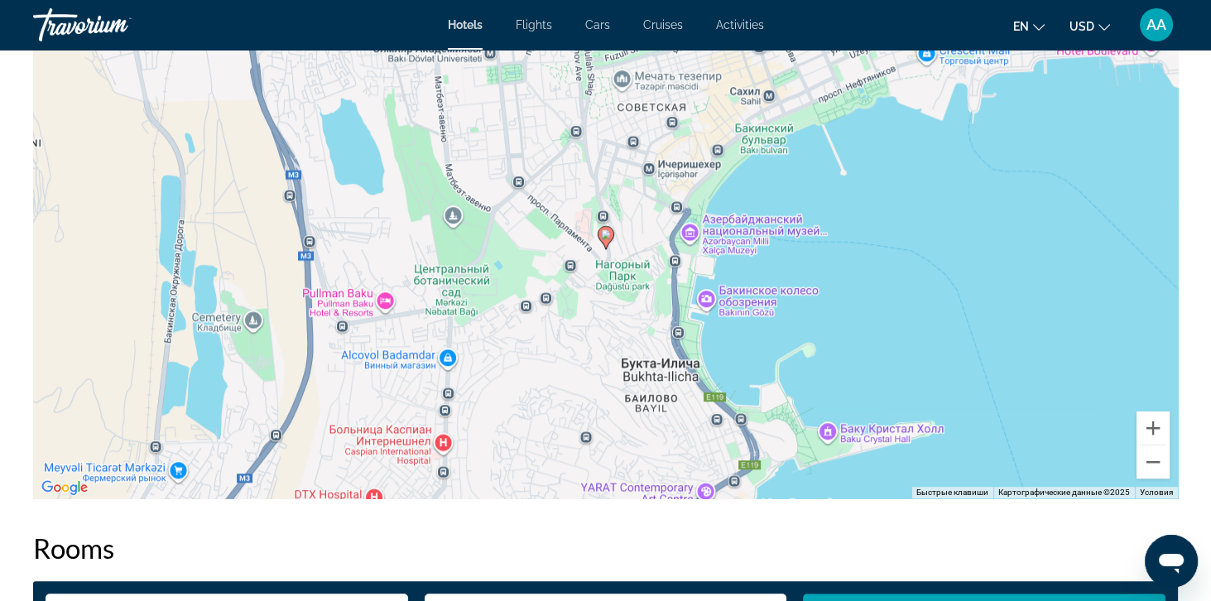
scroll to position [1649, 0]
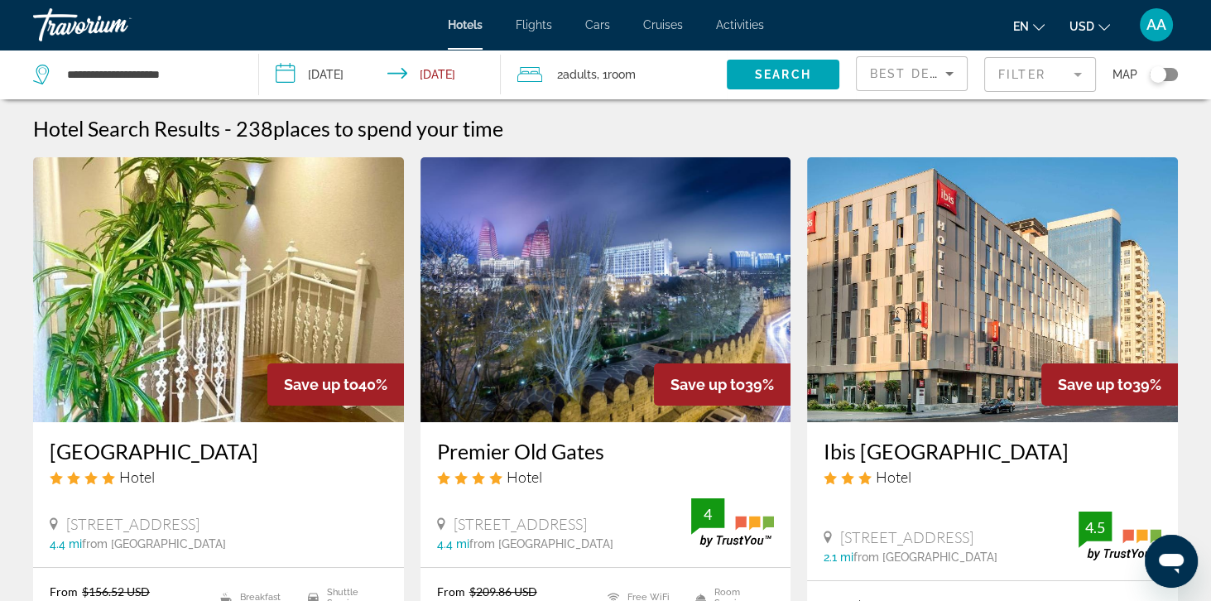
click at [1046, 77] on mat-form-field "Filter" at bounding box center [1040, 74] width 112 height 35
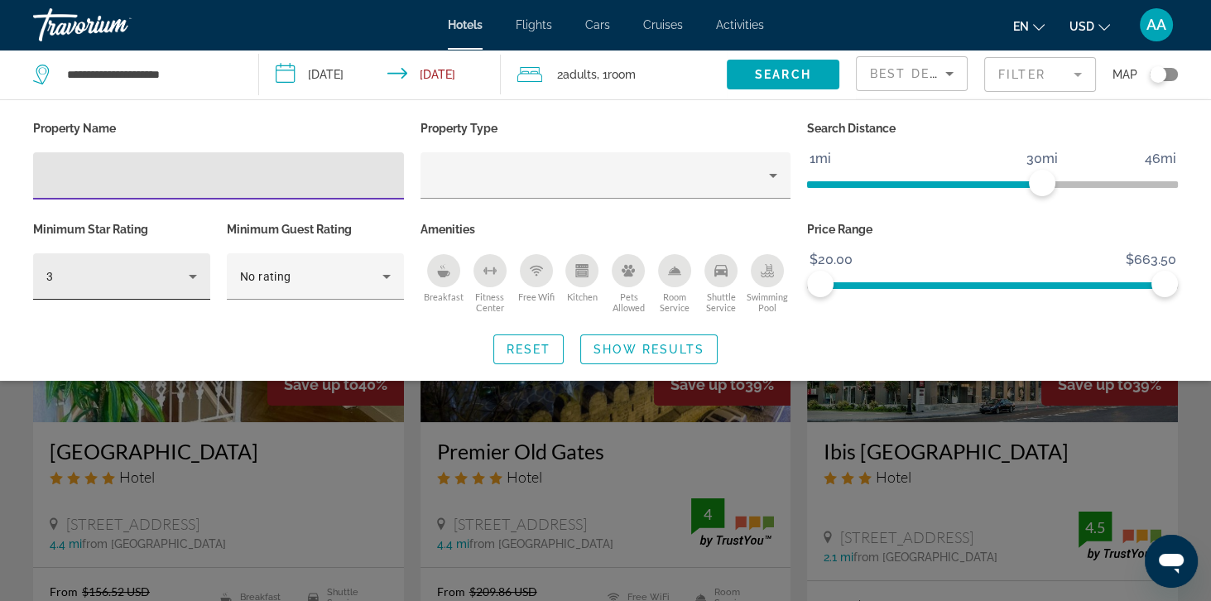
click at [86, 280] on div "3" at bounding box center [117, 276] width 142 height 20
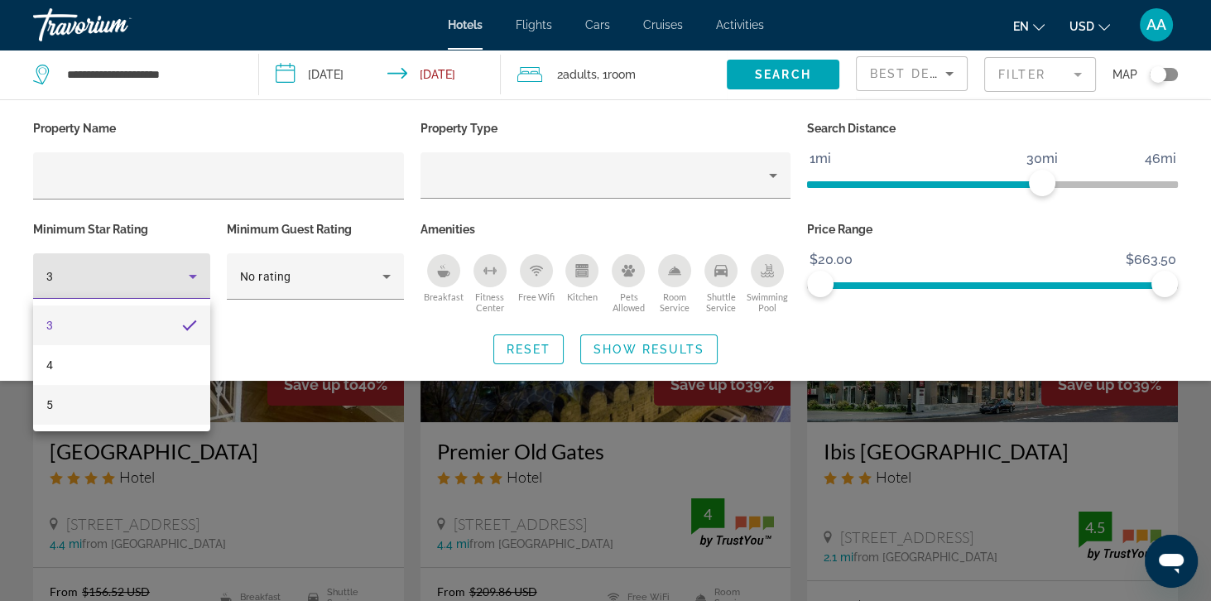
click at [50, 403] on span "5" at bounding box center [49, 405] width 7 height 20
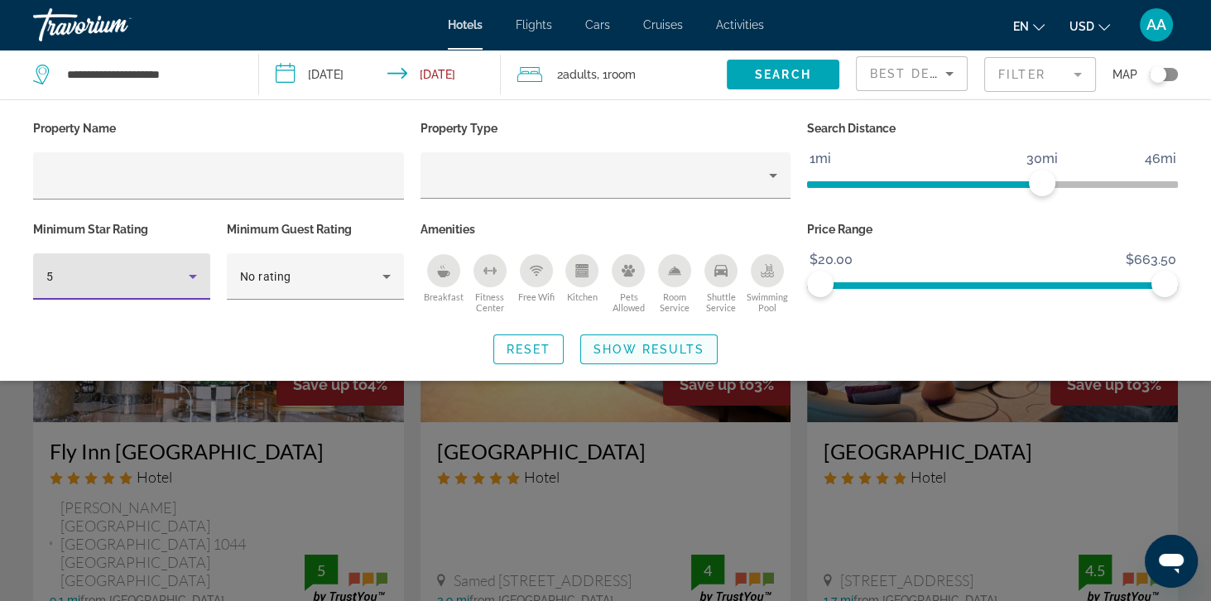
click at [628, 352] on span "Show Results" at bounding box center [648, 349] width 111 height 13
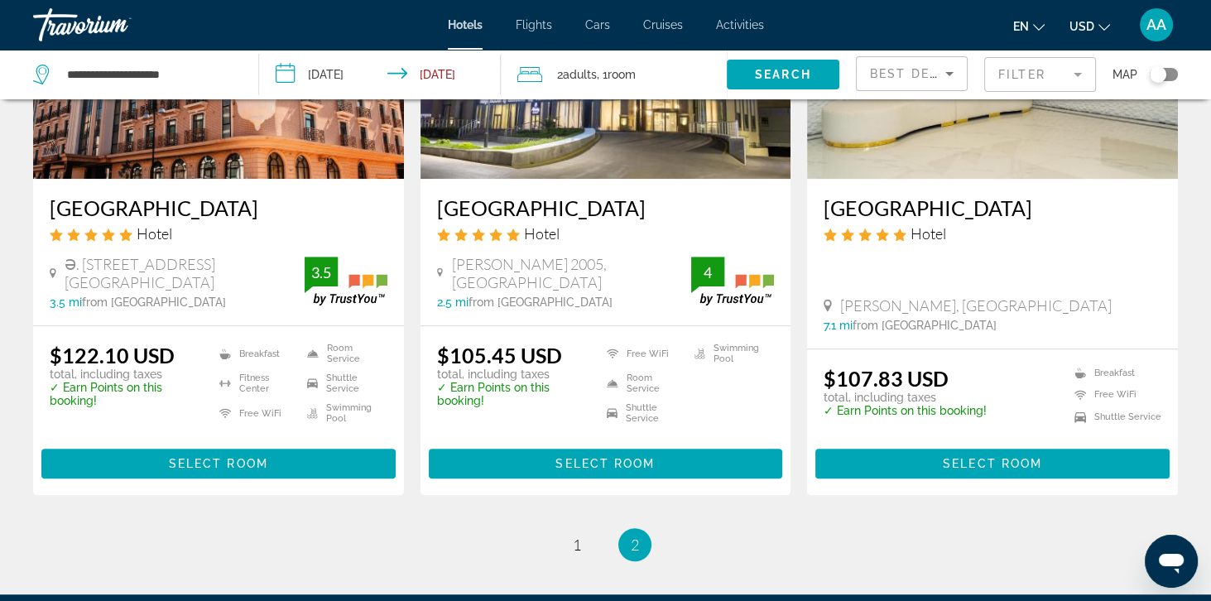
scroll to position [1596, 0]
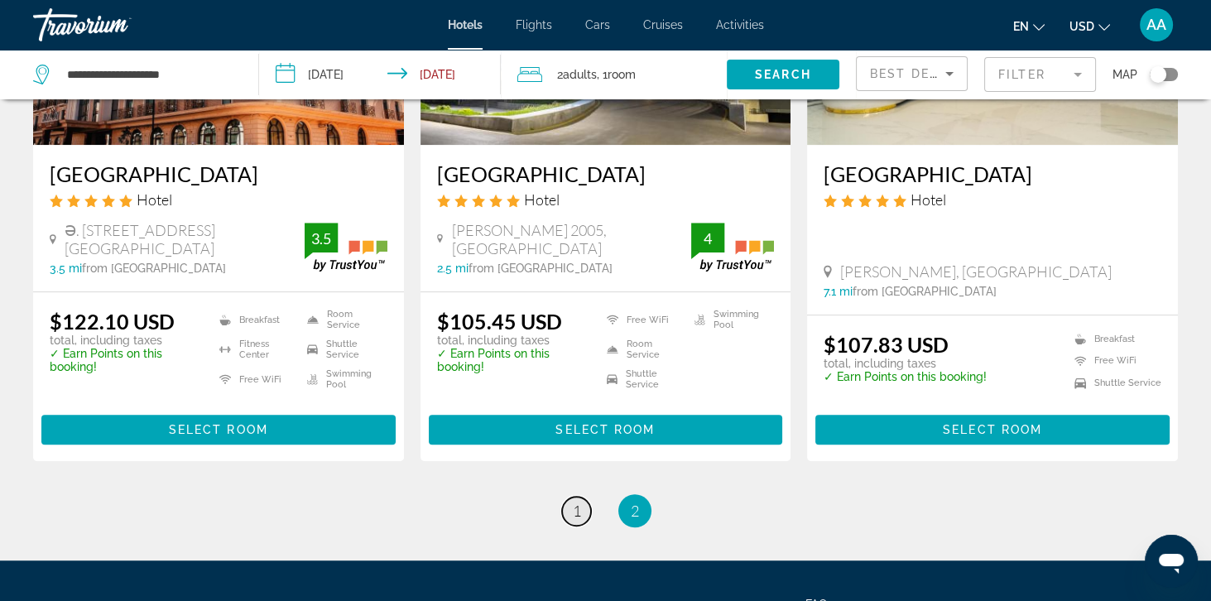
click at [566, 497] on link "page 1" at bounding box center [576, 511] width 29 height 29
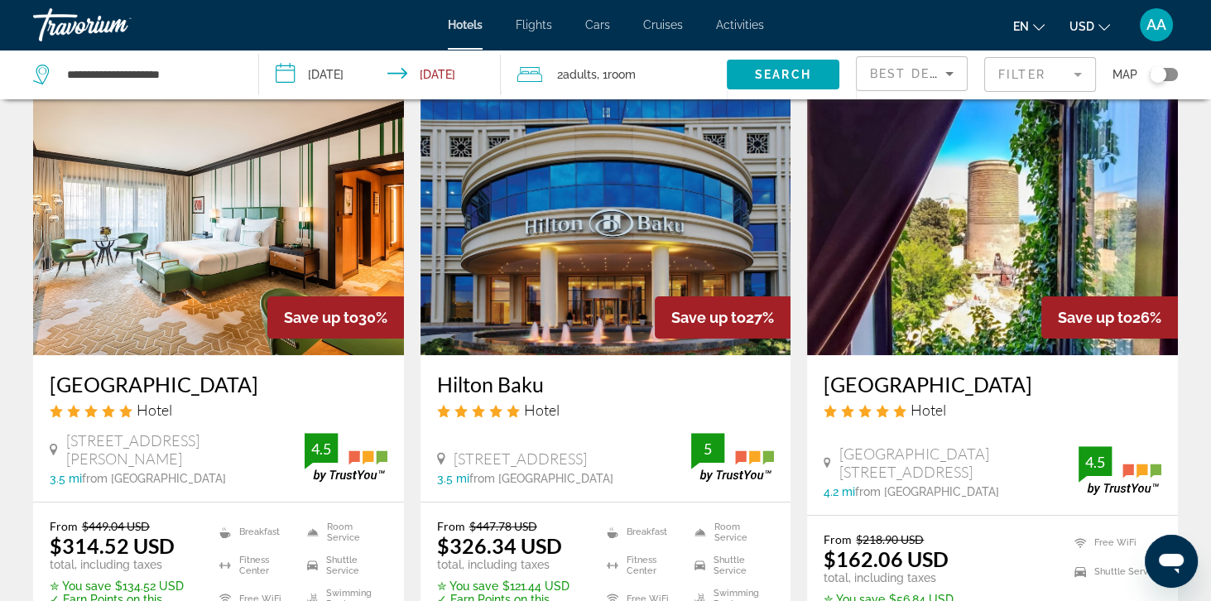
scroll to position [731, 0]
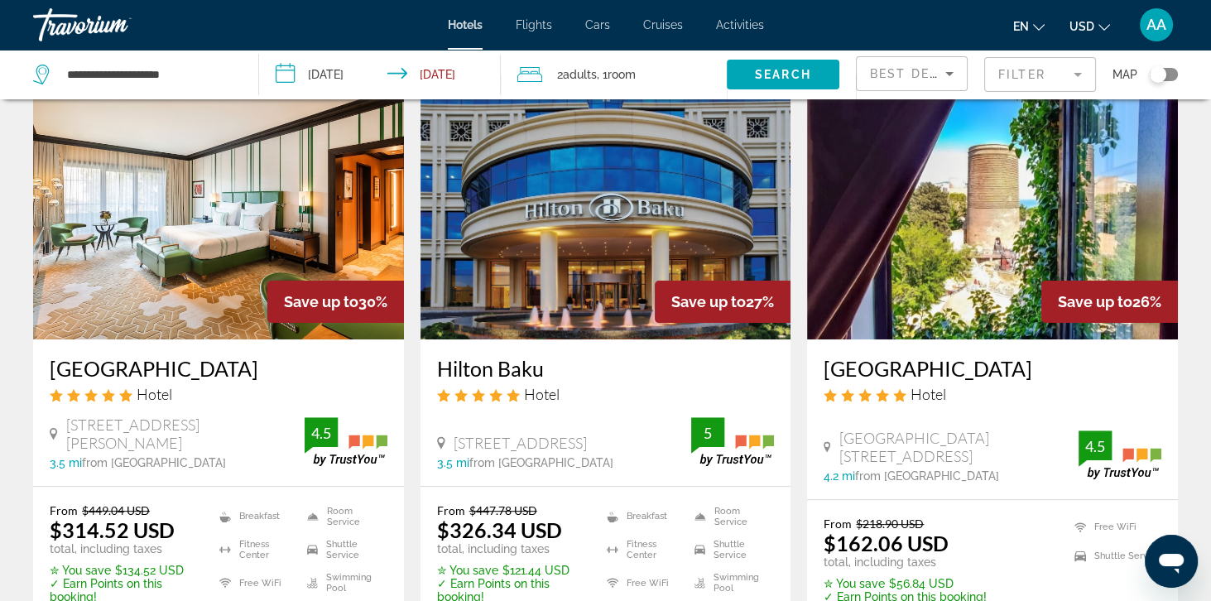
click at [493, 245] on img "Main content" at bounding box center [605, 206] width 371 height 265
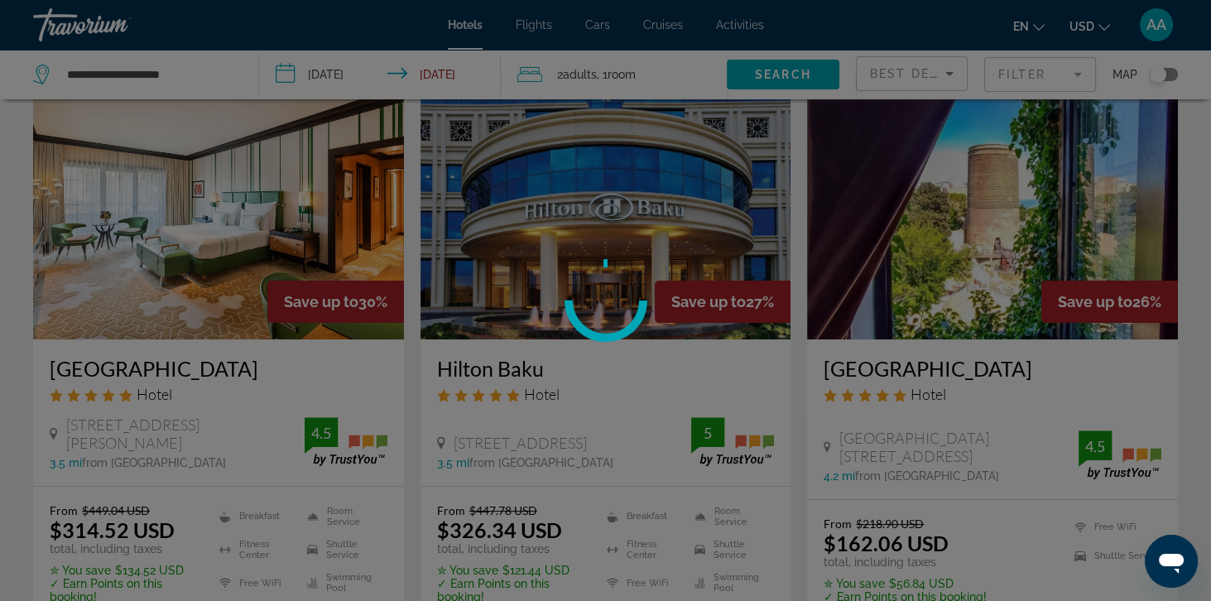
click at [463, 511] on div at bounding box center [605, 300] width 1211 height 601
click at [473, 502] on div at bounding box center [605, 300] width 1211 height 601
click at [458, 509] on div at bounding box center [605, 300] width 1211 height 601
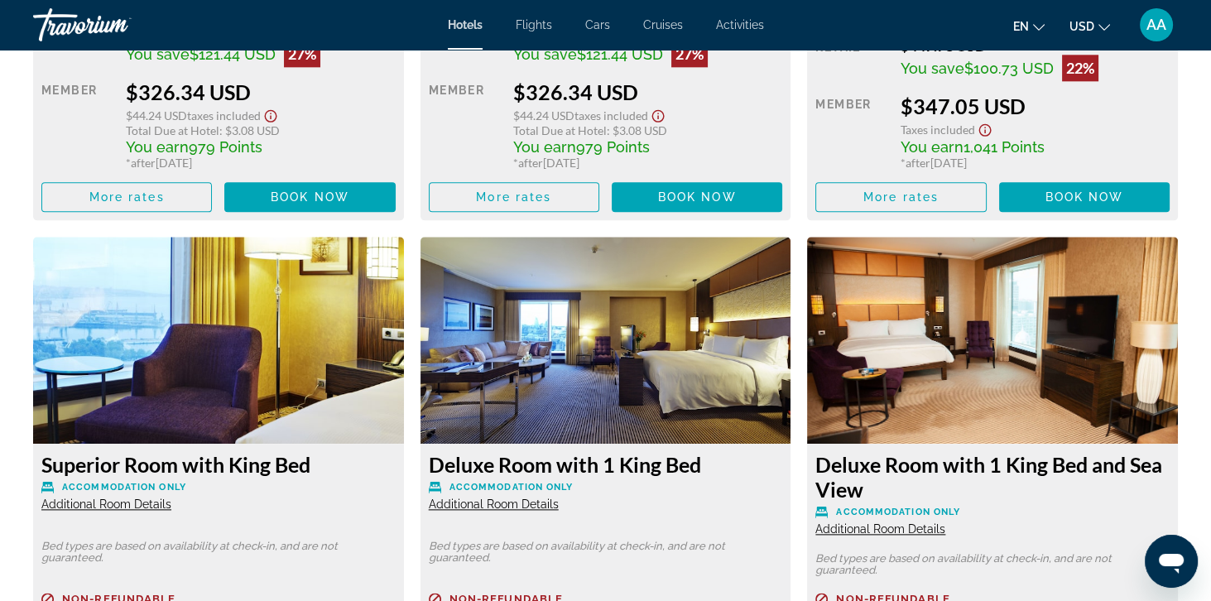
scroll to position [2697, 0]
